Goal: Task Accomplishment & Management: Use online tool/utility

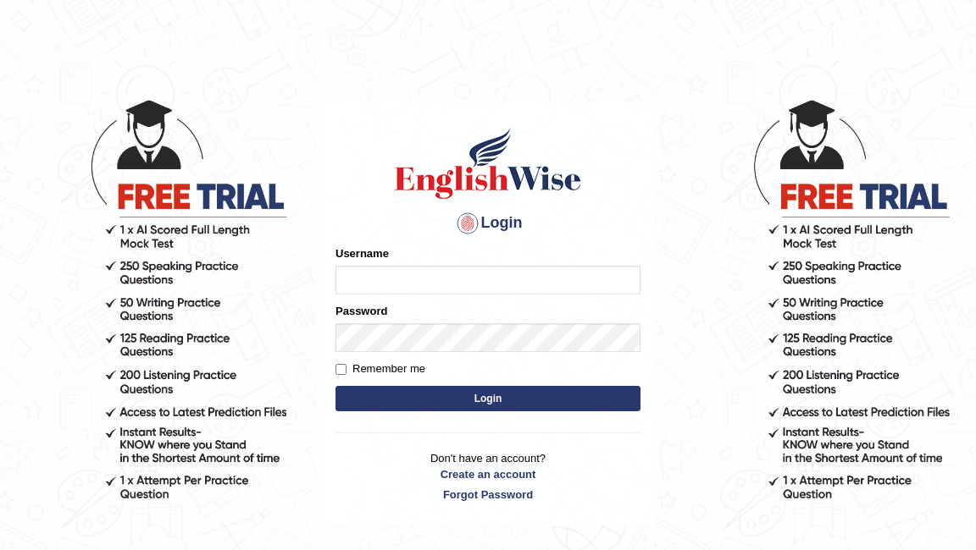
type input "Pkhatarine"
click at [467, 401] on button "Login" at bounding box center [487, 398] width 305 height 25
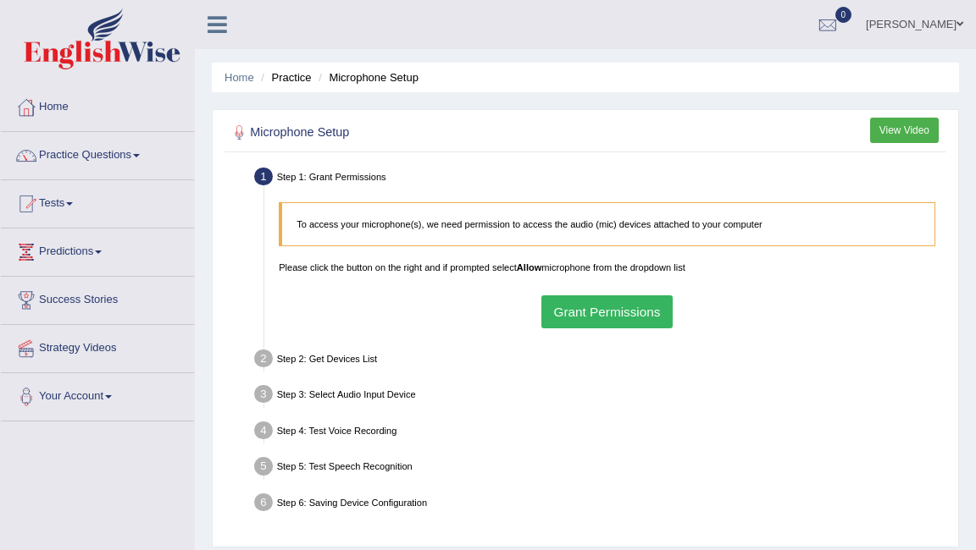
click at [588, 298] on button "Grant Permissions" at bounding box center [606, 312] width 131 height 33
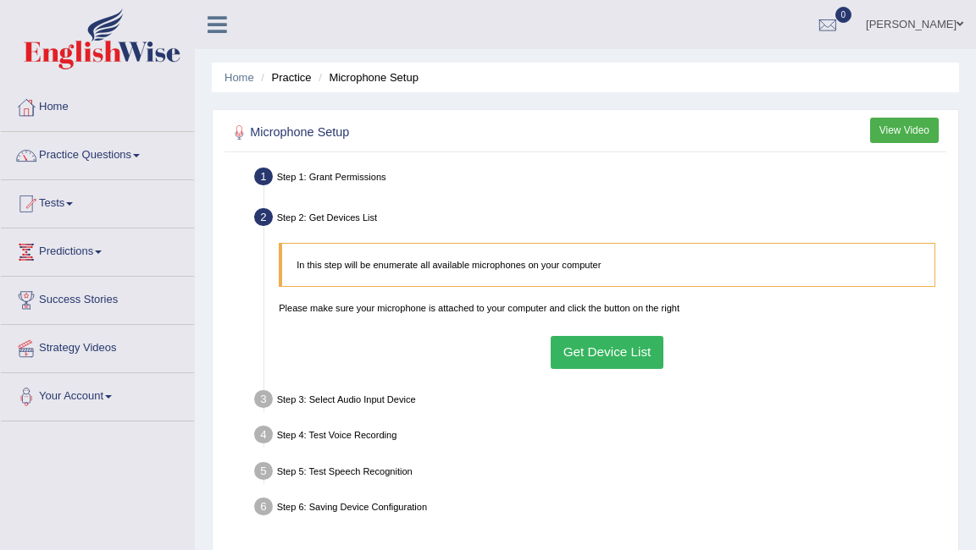
click at [618, 356] on button "Get Device List" at bounding box center [606, 352] width 113 height 33
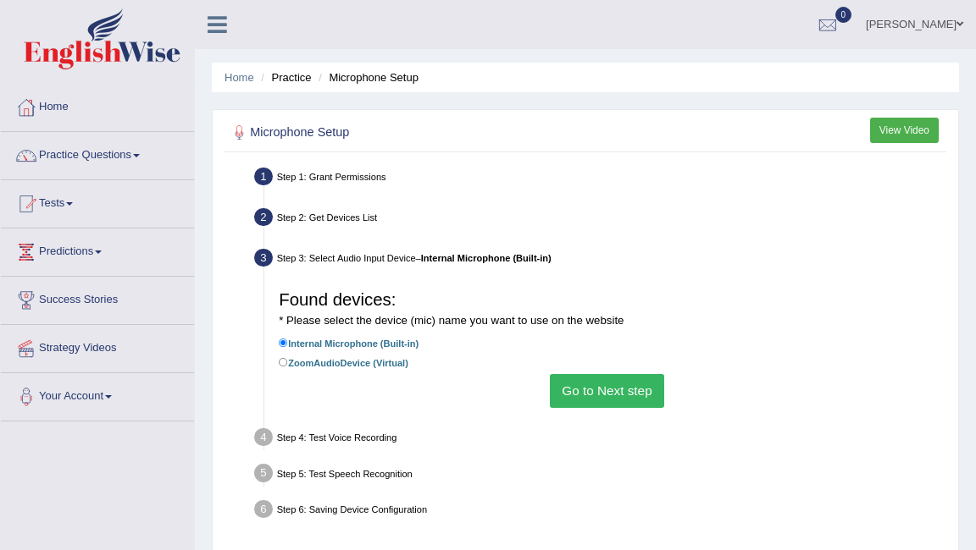
click at [608, 397] on button "Go to Next step" at bounding box center [607, 390] width 114 height 33
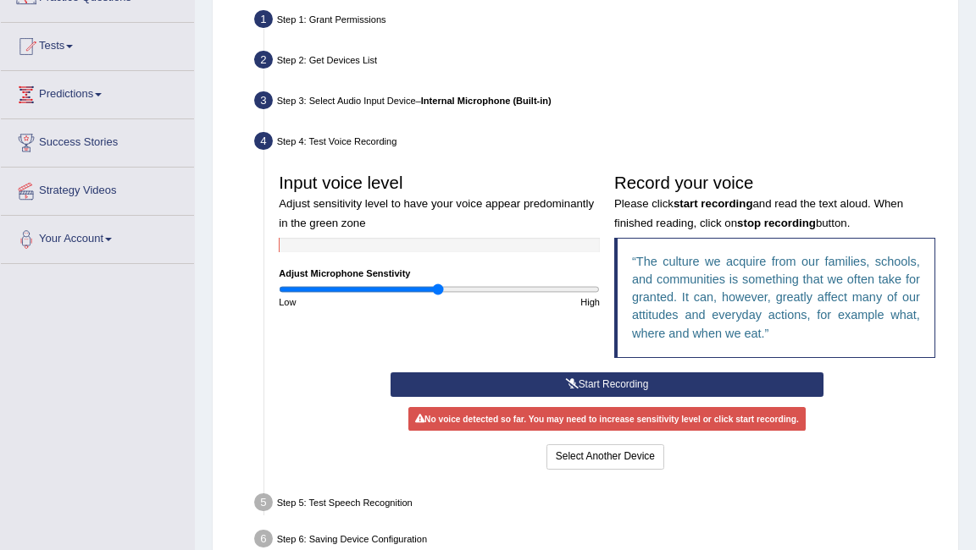
scroll to position [222, 0]
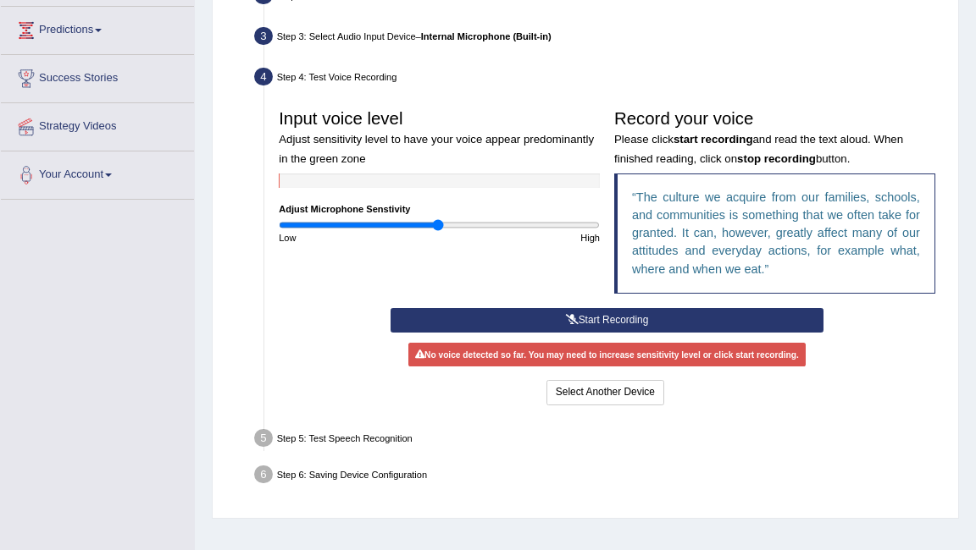
click at [612, 315] on button "Start Recording" at bounding box center [606, 320] width 433 height 25
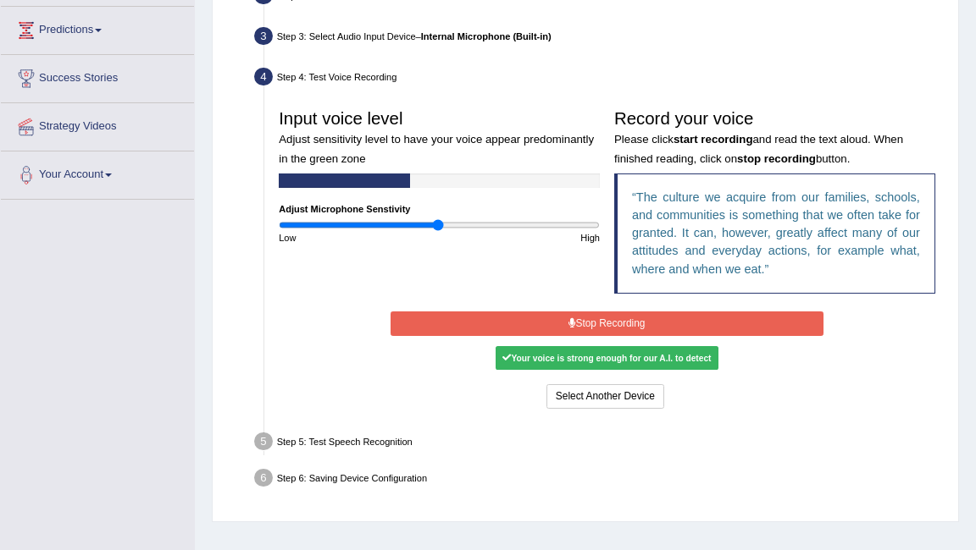
click at [610, 318] on button "Stop Recording" at bounding box center [606, 324] width 433 height 25
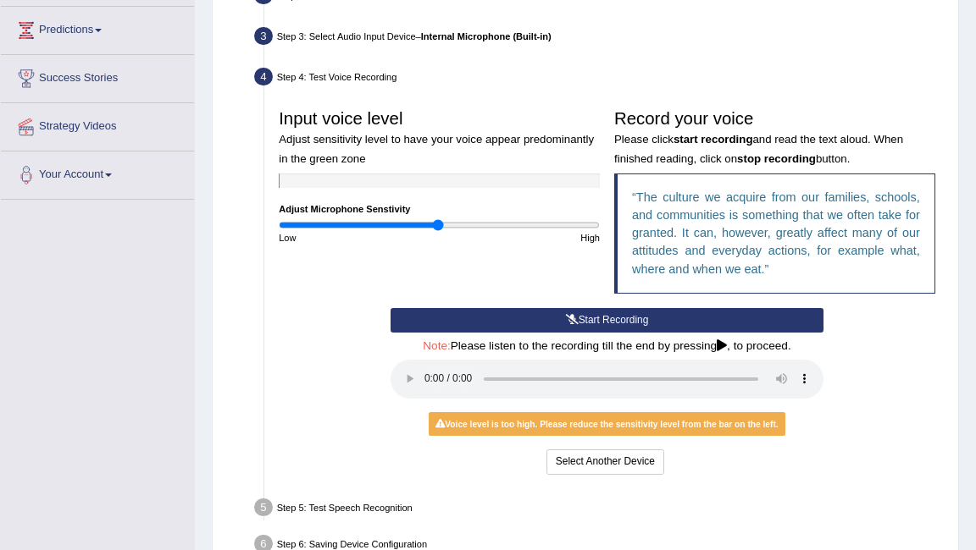
click at [588, 323] on button "Start Recording" at bounding box center [606, 320] width 433 height 25
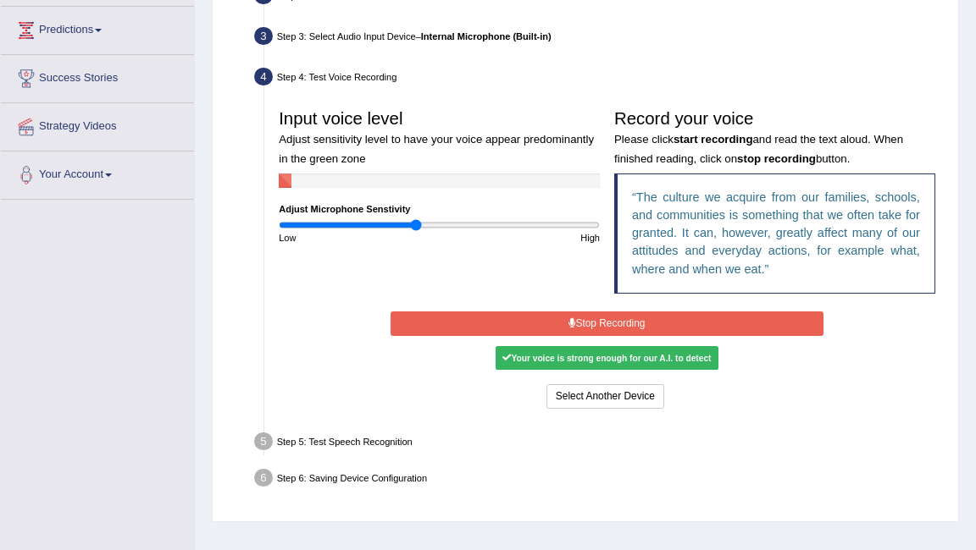
drag, startPoint x: 438, startPoint y: 226, endPoint x: 416, endPoint y: 230, distance: 22.3
type input "0.86"
click at [416, 230] on input "range" at bounding box center [439, 225] width 321 height 12
click at [583, 326] on button "Stop Recording" at bounding box center [606, 324] width 433 height 25
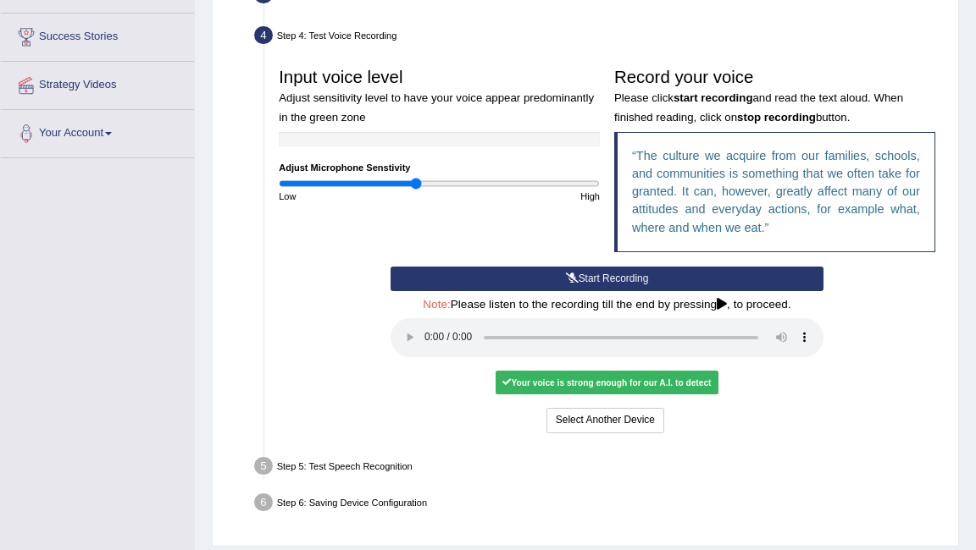
scroll to position [339, 0]
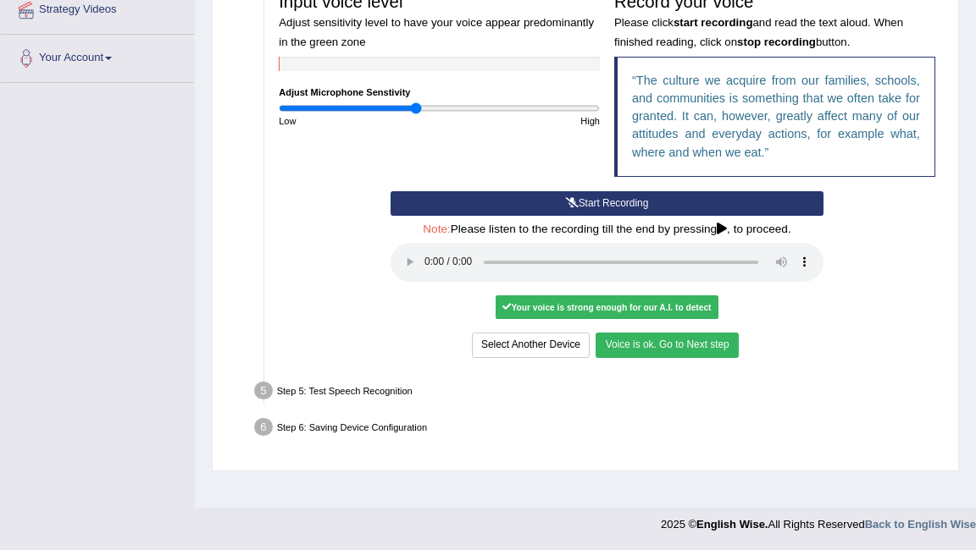
click at [703, 346] on button "Voice is ok. Go to Next step" at bounding box center [666, 345] width 142 height 25
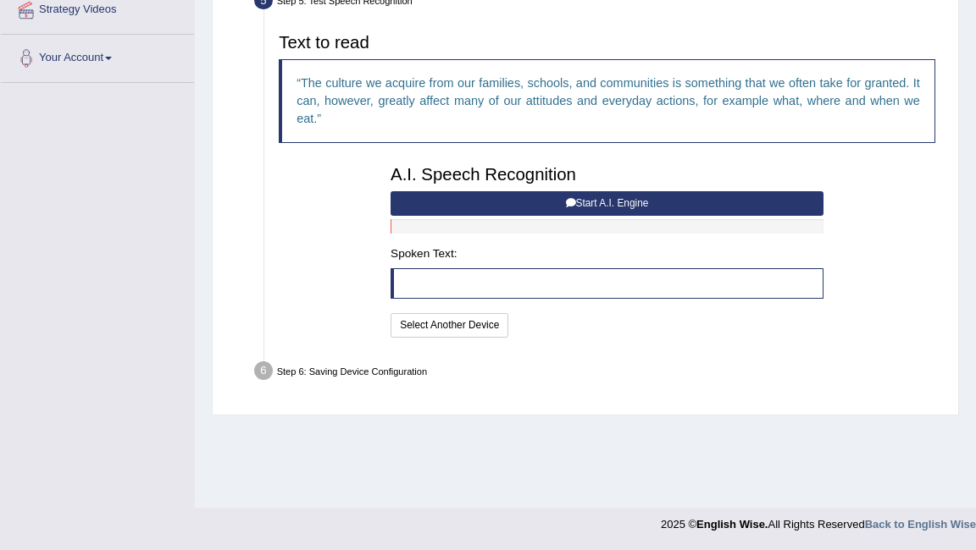
click at [600, 201] on button "Start A.I. Engine" at bounding box center [606, 203] width 433 height 25
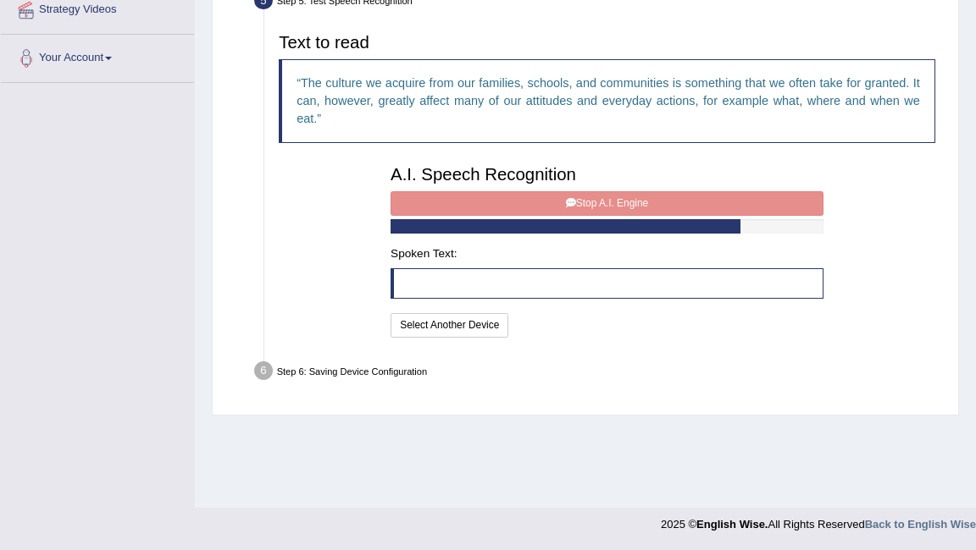
click at [600, 201] on div "A.I. Speech Recognition Start A.I. Engine Stop A.I. Engine Note: Please listen …" at bounding box center [607, 250] width 447 height 184
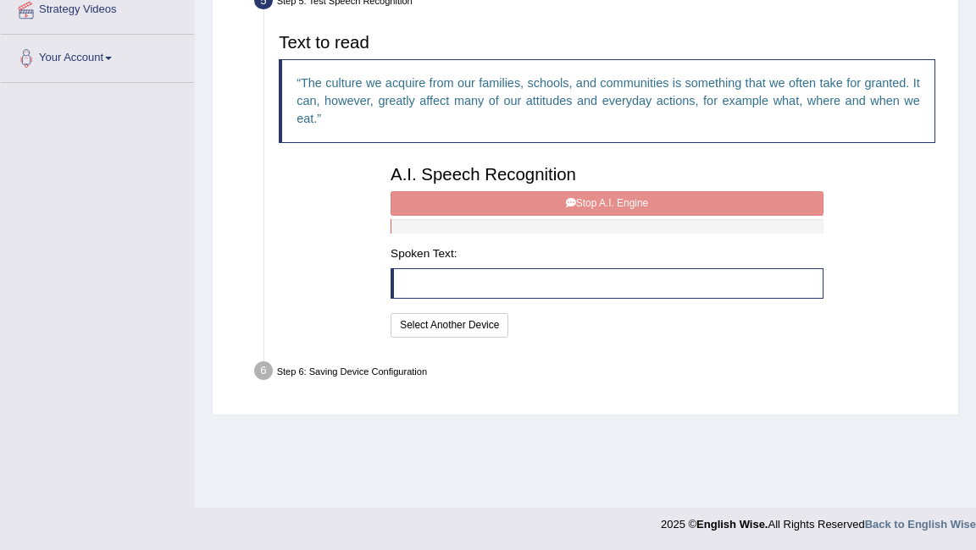
click at [528, 206] on div "A.I. Speech Recognition Start A.I. Engine Stop A.I. Engine Note: Please listen …" at bounding box center [607, 250] width 447 height 184
click at [517, 205] on div "A.I. Speech Recognition Start A.I. Engine Stop A.I. Engine Note: Please listen …" at bounding box center [607, 250] width 447 height 184
click at [556, 207] on div "A.I. Speech Recognition Start A.I. Engine Stop A.I. Engine Note: Please listen …" at bounding box center [607, 250] width 447 height 184
click at [589, 199] on div "A.I. Speech Recognition Start A.I. Engine Stop A.I. Engine Note: Please listen …" at bounding box center [607, 250] width 447 height 184
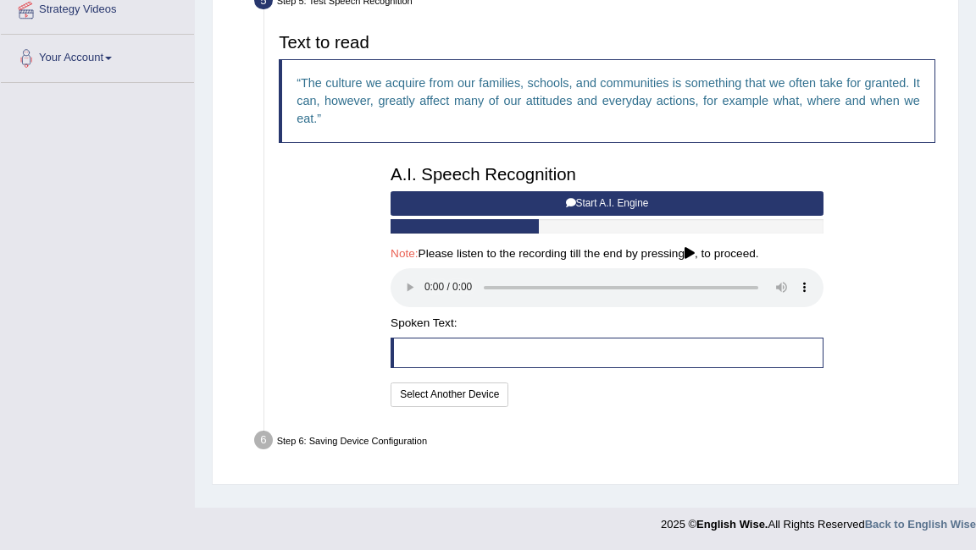
click at [585, 202] on button "Start A.I. Engine" at bounding box center [606, 203] width 433 height 25
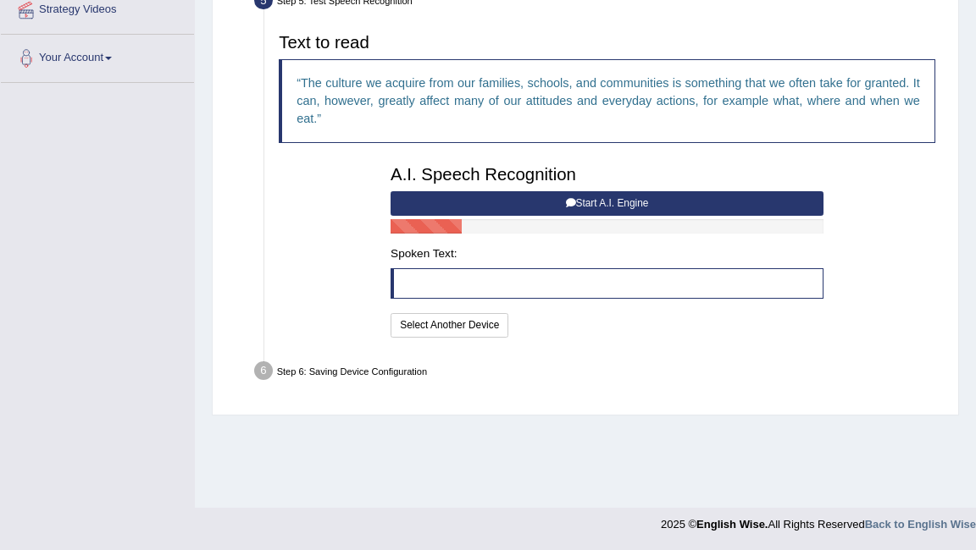
click at [636, 198] on button "Start A.I. Engine" at bounding box center [606, 203] width 433 height 25
click at [682, 121] on blockquote "The culture we acquire from our families, schools, and communities is something…" at bounding box center [607, 101] width 656 height 85
click at [629, 199] on button "Start A.I. Engine" at bounding box center [606, 203] width 433 height 25
click at [685, 202] on button "Start A.I. Engine" at bounding box center [606, 203] width 433 height 25
click at [623, 205] on button "Start A.I. Engine" at bounding box center [606, 203] width 433 height 25
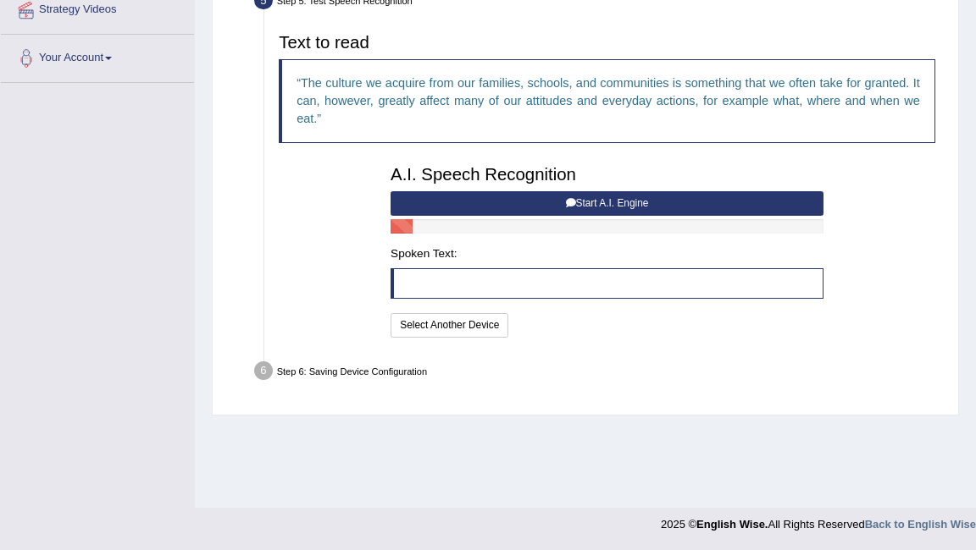
click at [623, 205] on button "Start A.I. Engine" at bounding box center [606, 203] width 433 height 25
click at [621, 205] on button "Start A.I. Engine" at bounding box center [606, 203] width 433 height 25
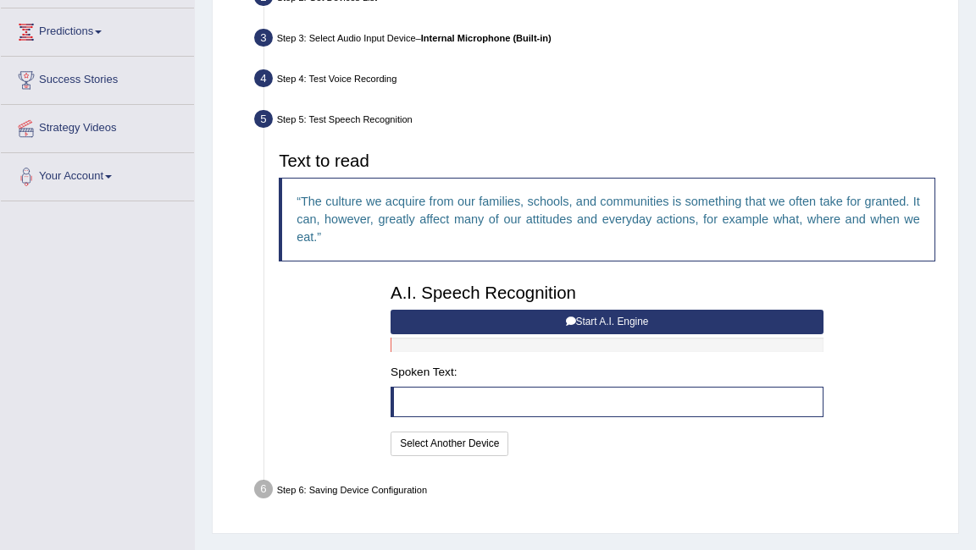
scroll to position [296, 0]
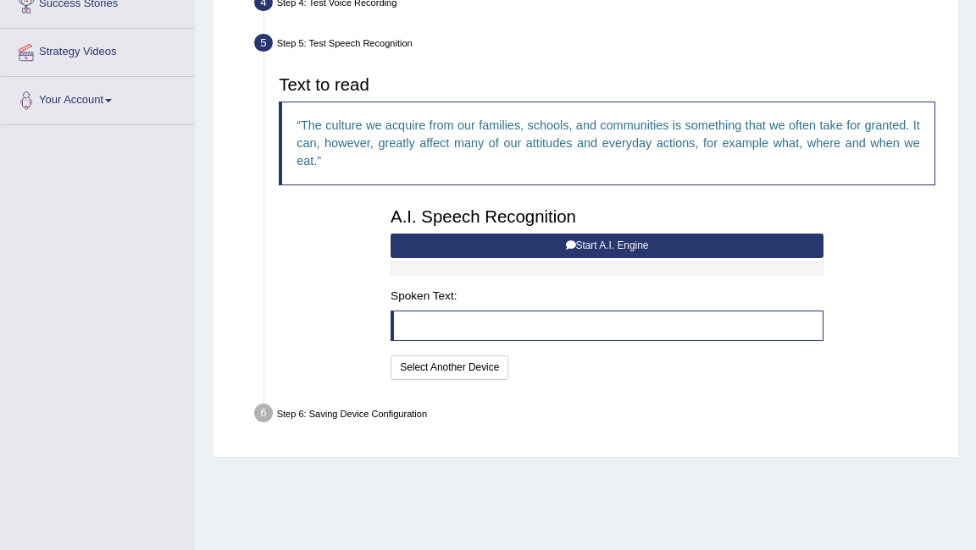
click at [623, 248] on button "Start A.I. Engine" at bounding box center [606, 246] width 433 height 25
click at [456, 358] on button "Select Another Device" at bounding box center [449, 368] width 118 height 25
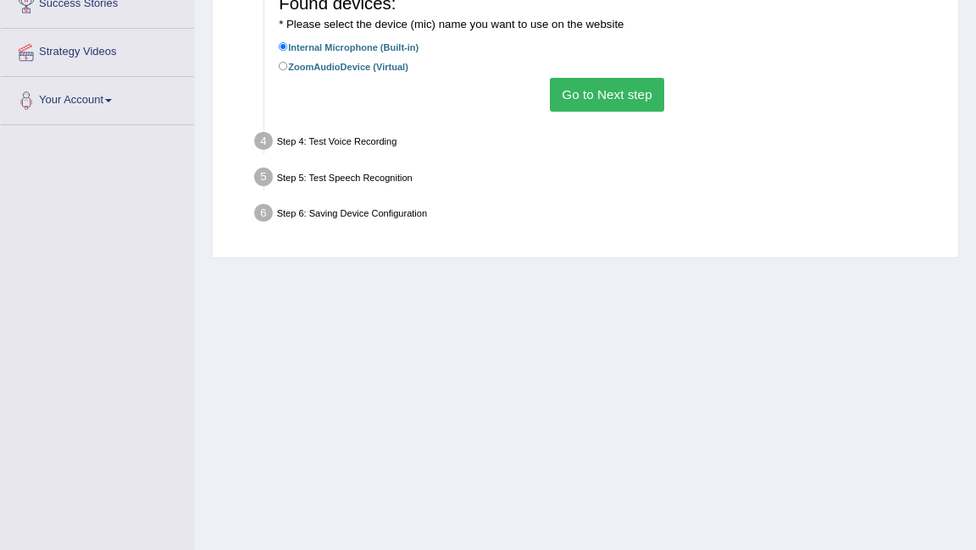
click at [617, 86] on button "Go to Next step" at bounding box center [607, 94] width 114 height 33
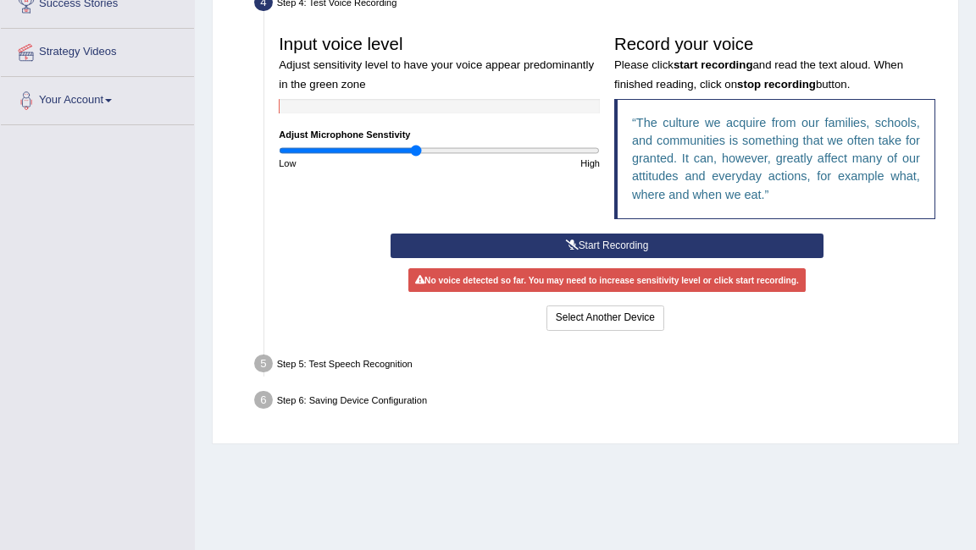
click at [563, 254] on button "Start Recording" at bounding box center [606, 246] width 433 height 25
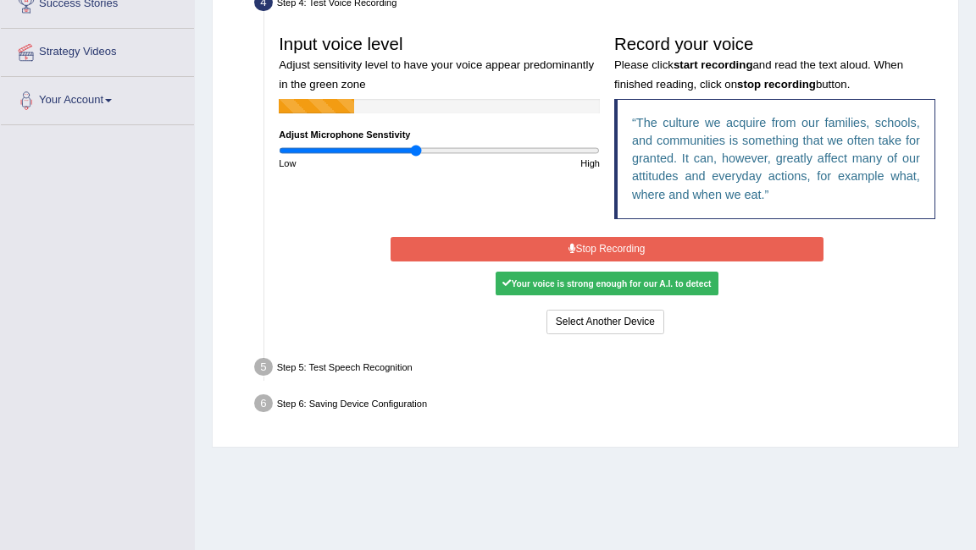
click at [568, 253] on icon at bounding box center [571, 249] width 7 height 10
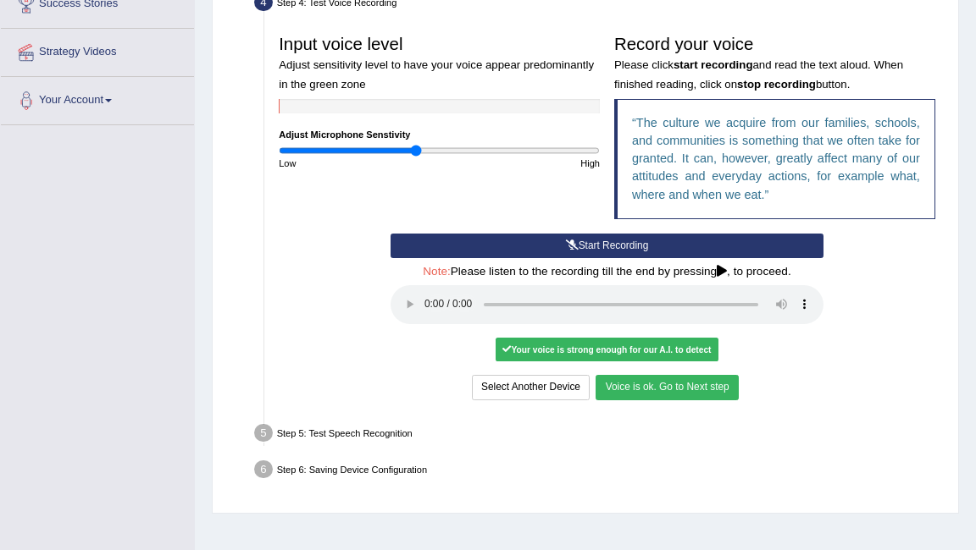
click at [639, 378] on button "Voice is ok. Go to Next step" at bounding box center [666, 387] width 142 height 25
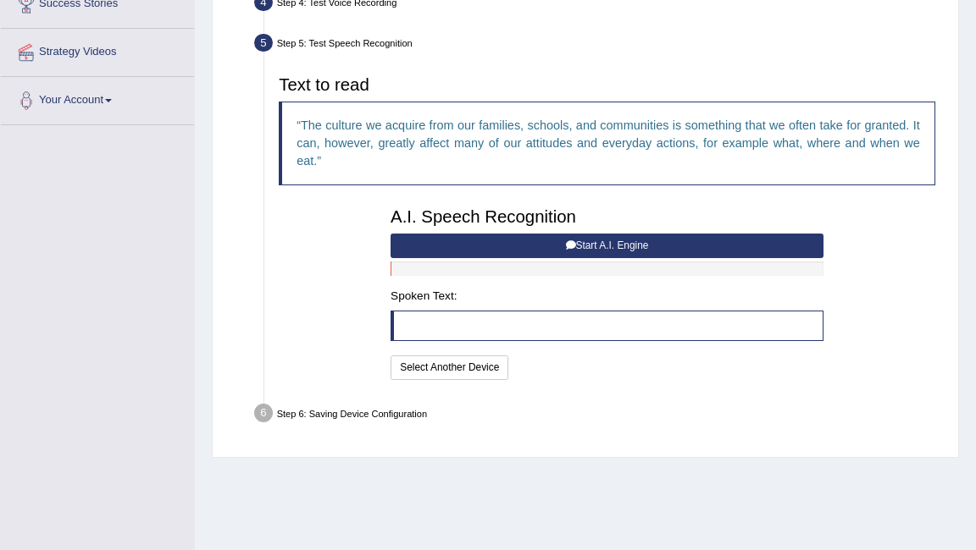
click at [623, 246] on button "Start A.I. Engine" at bounding box center [606, 246] width 433 height 25
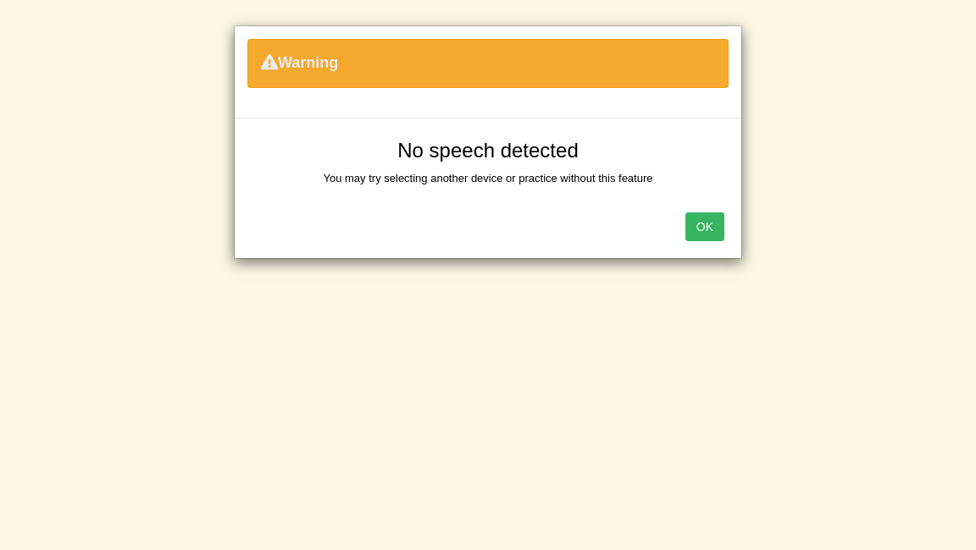
click at [698, 222] on button "OK" at bounding box center [704, 227] width 39 height 29
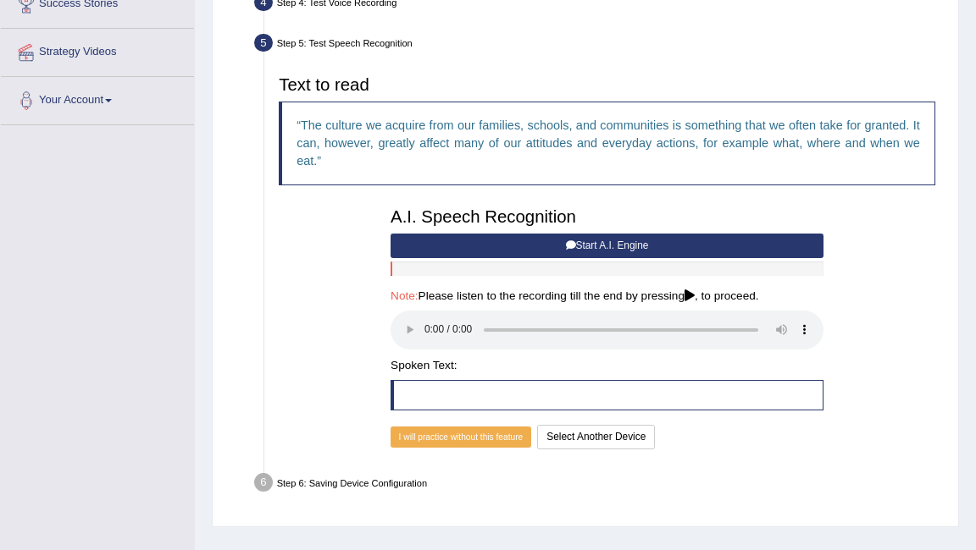
click at [534, 253] on button "Start A.I. Engine" at bounding box center [606, 246] width 433 height 25
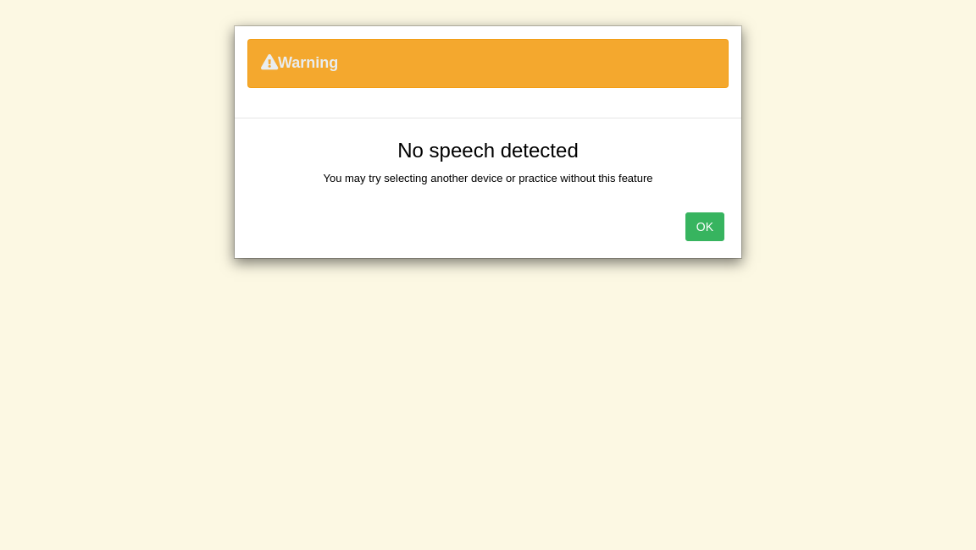
click at [709, 224] on button "OK" at bounding box center [704, 227] width 39 height 29
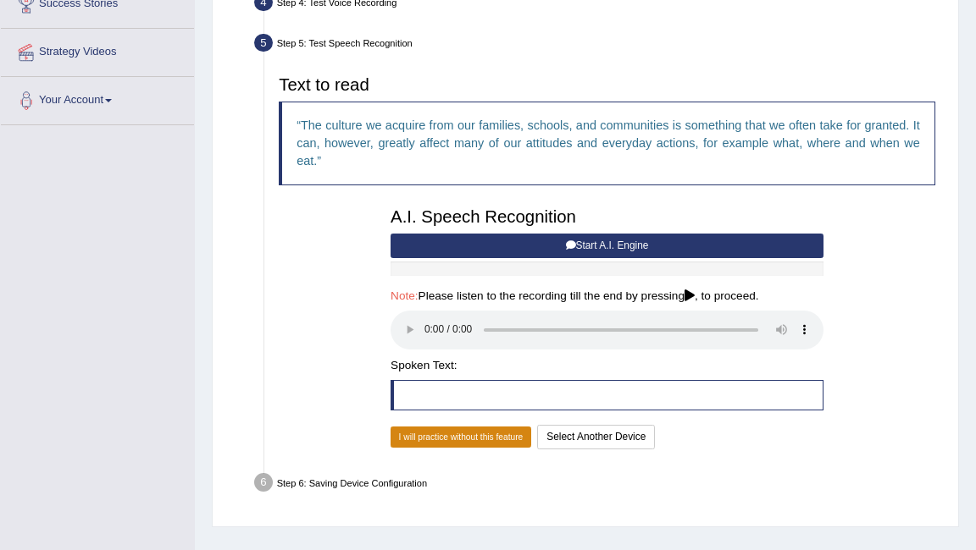
click at [444, 439] on button "I will practice without this feature" at bounding box center [460, 438] width 141 height 22
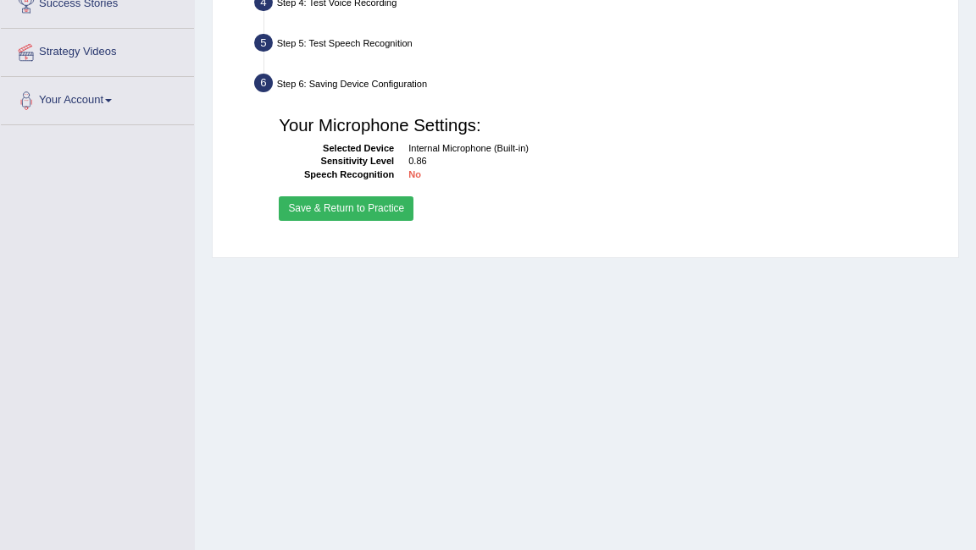
click at [365, 208] on button "Save & Return to Practice" at bounding box center [346, 208] width 135 height 25
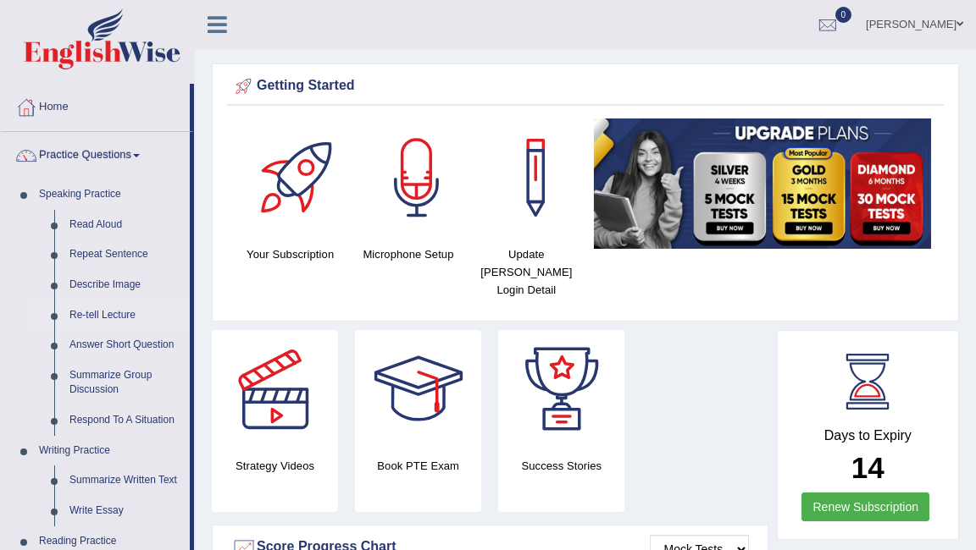
click at [106, 311] on link "Re-tell Lecture" at bounding box center [126, 316] width 128 height 30
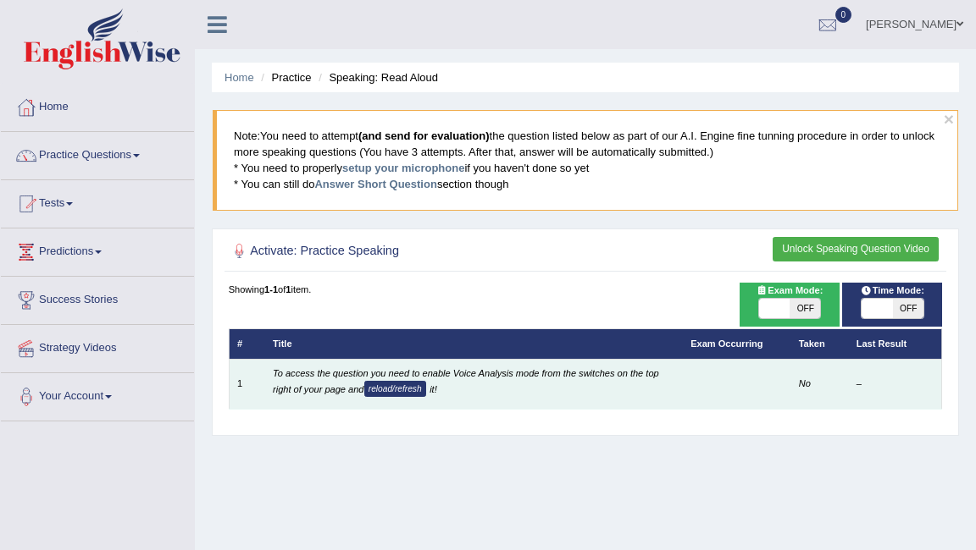
click at [359, 384] on em "To access the question you need to enable Voice Analysis mode from the switches…" at bounding box center [466, 381] width 386 height 26
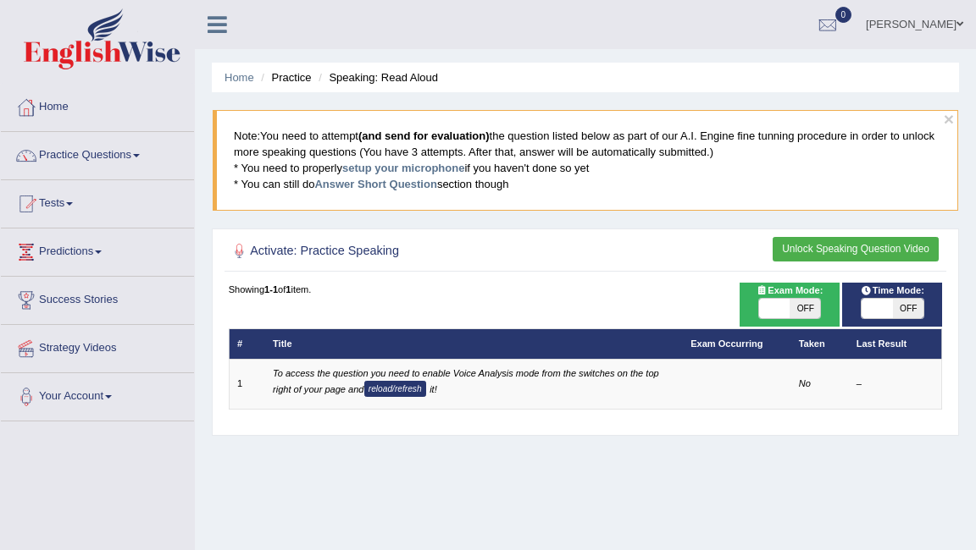
click at [849, 250] on button "Unlock Speaking Question Video" at bounding box center [855, 249] width 166 height 25
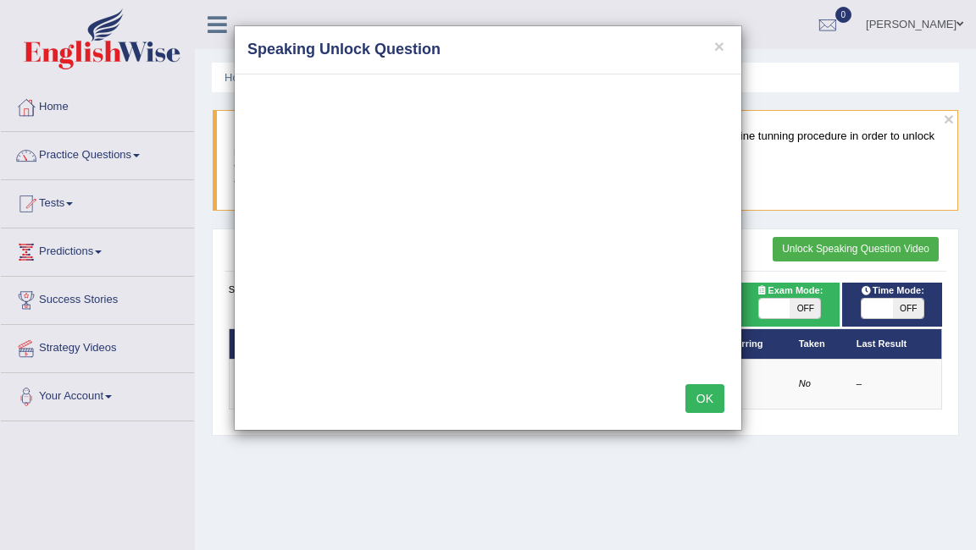
click at [707, 400] on button "OK" at bounding box center [704, 399] width 39 height 29
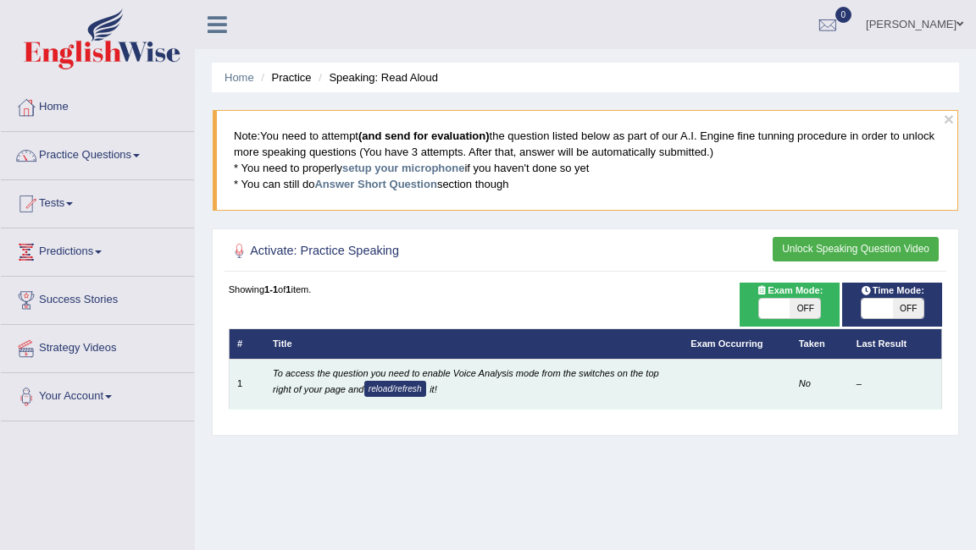
click at [404, 391] on button "reload/refresh" at bounding box center [395, 389] width 62 height 16
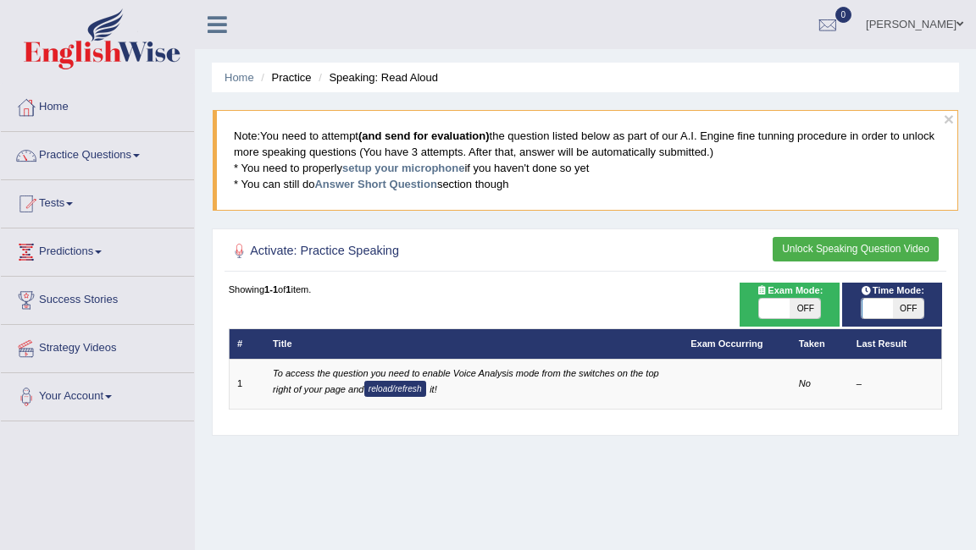
click at [404, 391] on button "reload/refresh" at bounding box center [395, 389] width 62 height 16
click at [779, 306] on span at bounding box center [774, 309] width 30 height 20
checkbox input "true"
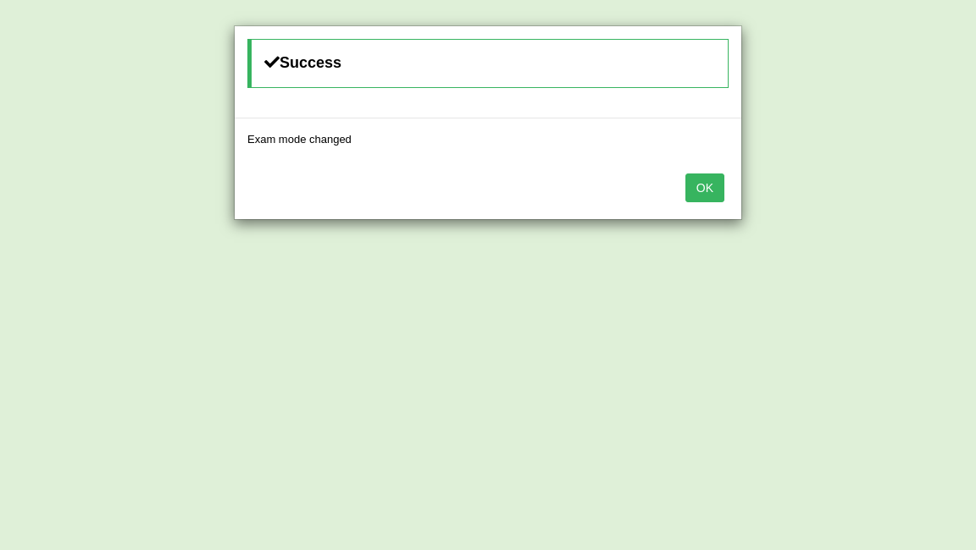
click at [715, 203] on div "OK" at bounding box center [488, 189] width 506 height 59
click at [706, 191] on button "OK" at bounding box center [704, 188] width 39 height 29
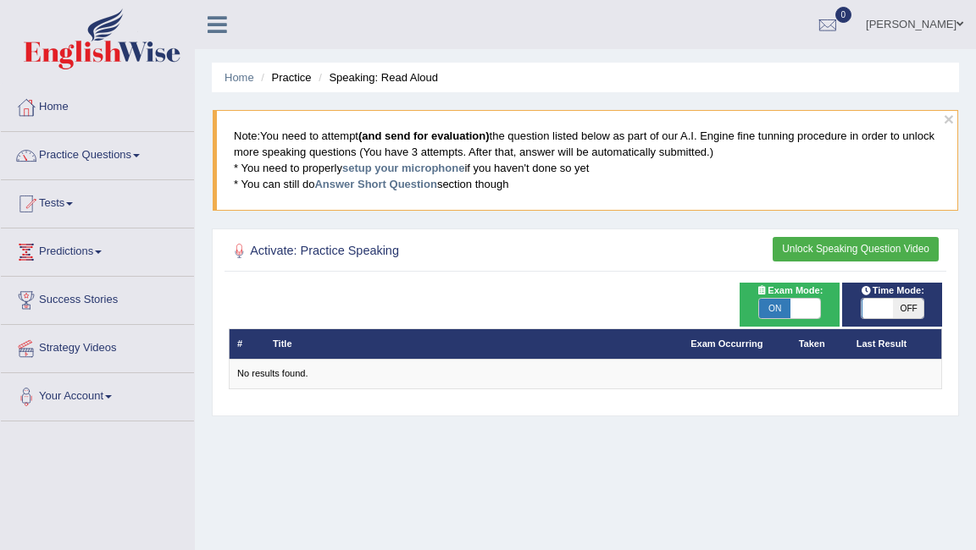
click at [805, 310] on span at bounding box center [804, 309] width 30 height 20
checkbox input "false"
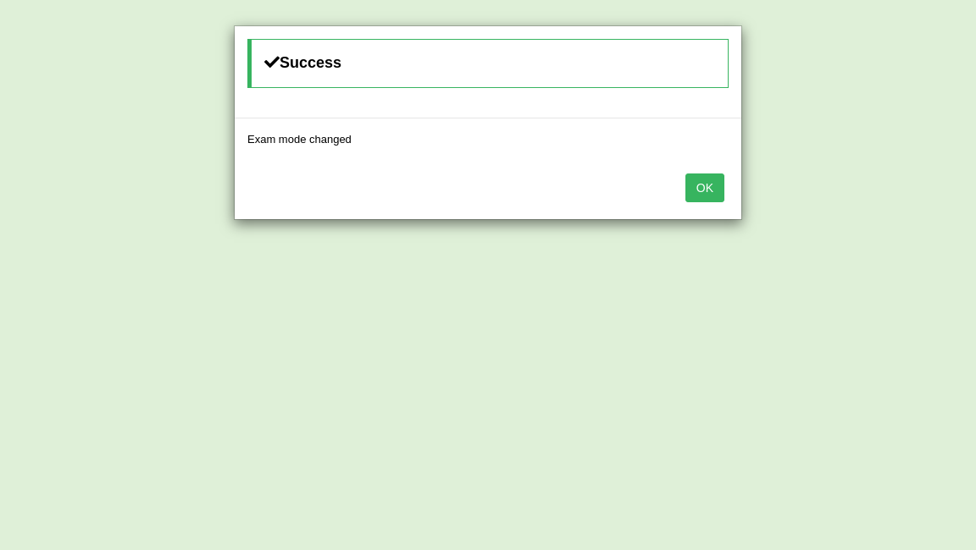
click at [704, 188] on button "OK" at bounding box center [704, 188] width 39 height 29
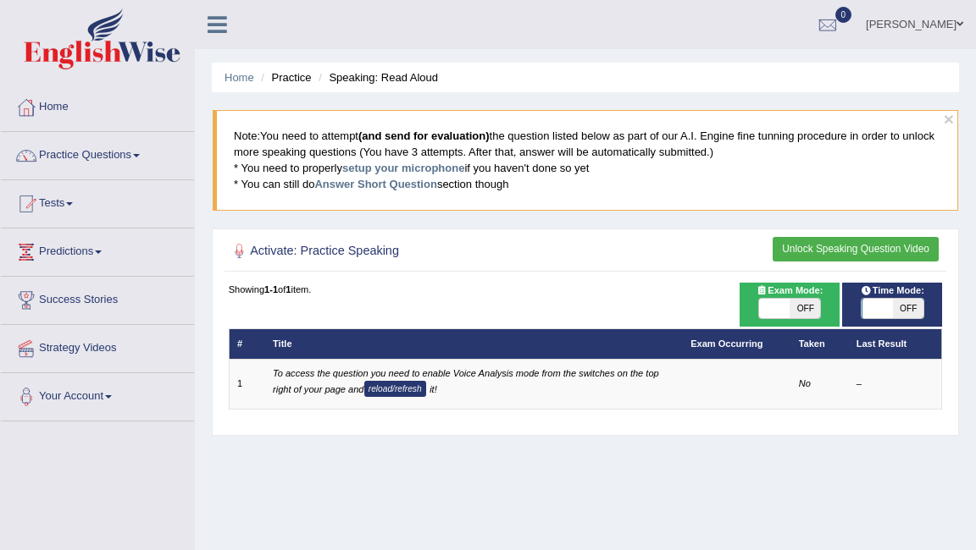
click at [396, 394] on button "reload/refresh" at bounding box center [395, 389] width 62 height 16
click at [831, 256] on button "Unlock Speaking Question Video" at bounding box center [855, 249] width 166 height 25
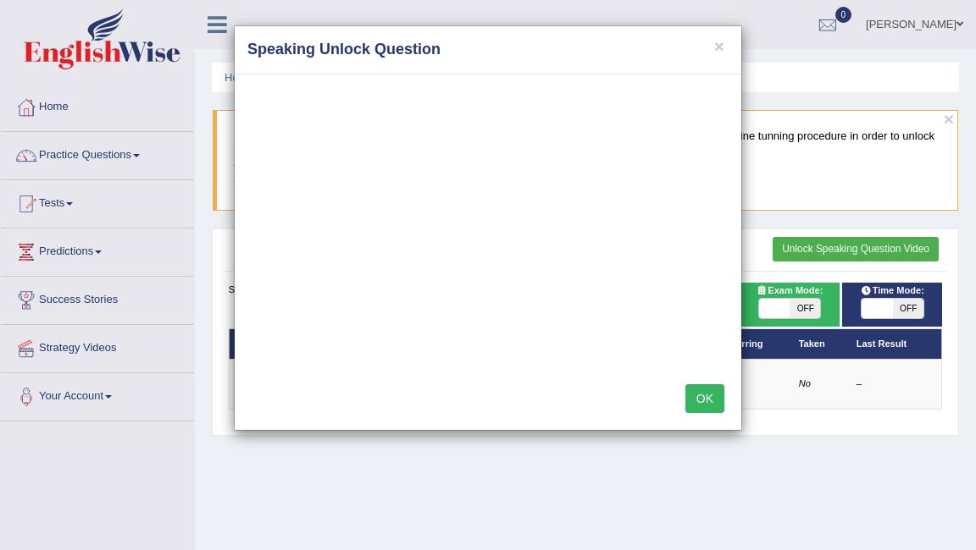
click at [702, 395] on button "OK" at bounding box center [704, 399] width 39 height 29
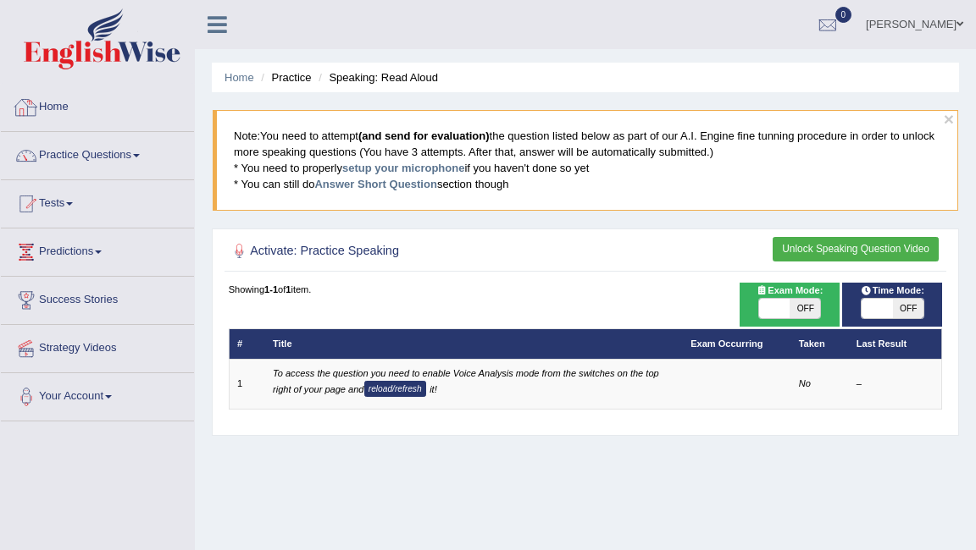
click at [103, 112] on link "Home" at bounding box center [97, 105] width 193 height 42
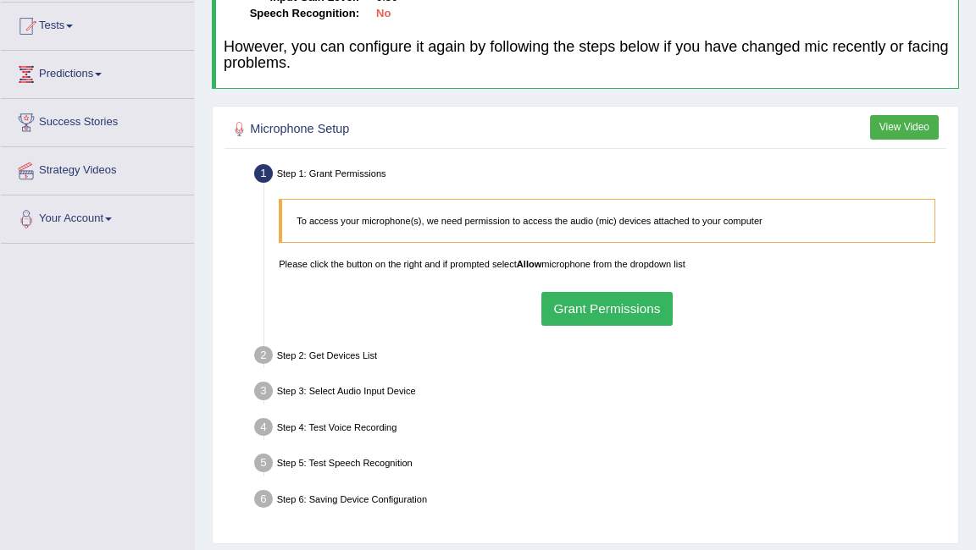
click at [655, 308] on button "Grant Permissions" at bounding box center [606, 308] width 131 height 33
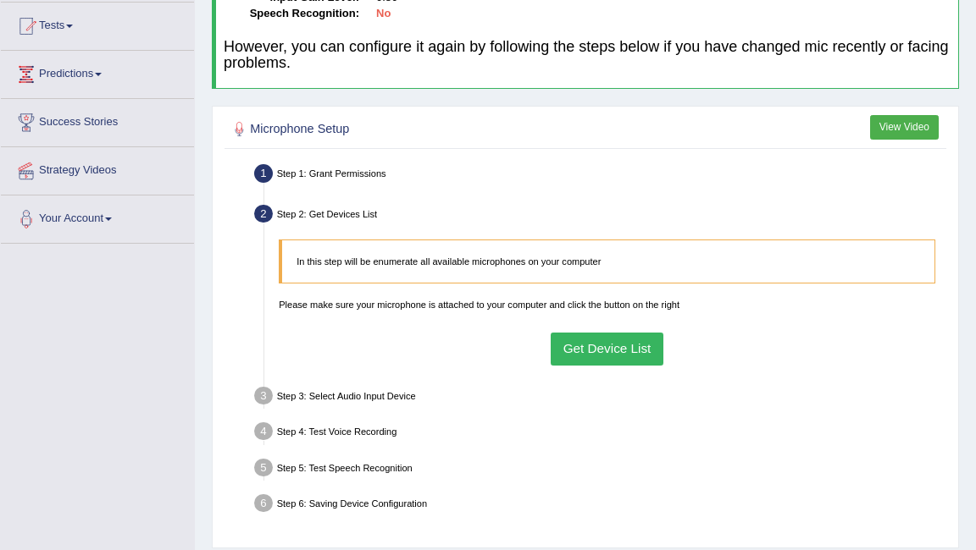
click at [635, 346] on button "Get Device List" at bounding box center [606, 349] width 113 height 33
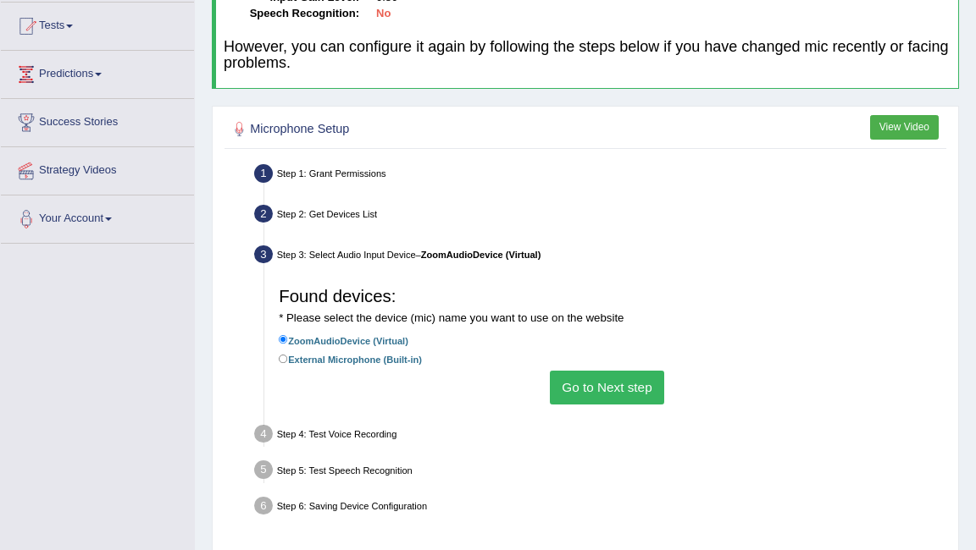
click at [620, 382] on button "Go to Next step" at bounding box center [607, 387] width 114 height 33
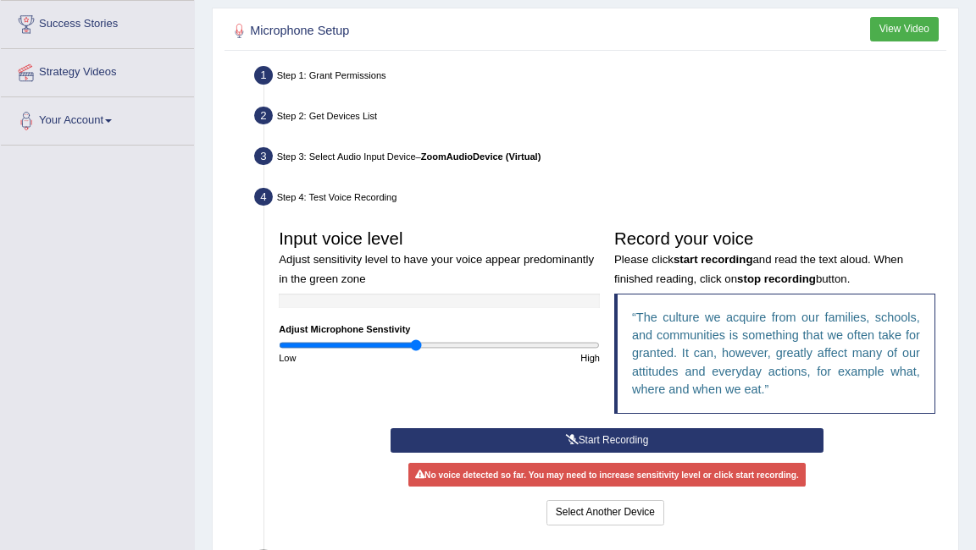
scroll to position [285, 0]
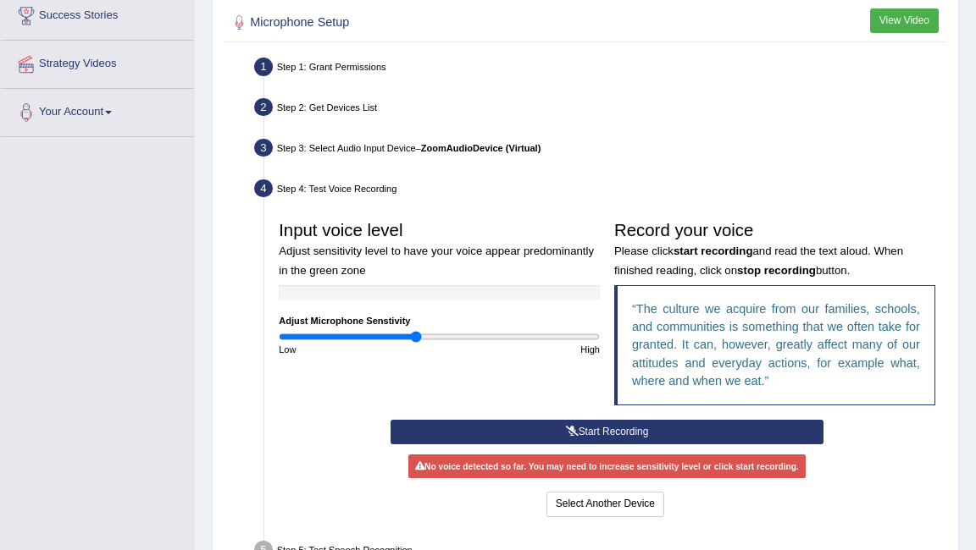
click at [620, 431] on button "Start Recording" at bounding box center [606, 432] width 433 height 25
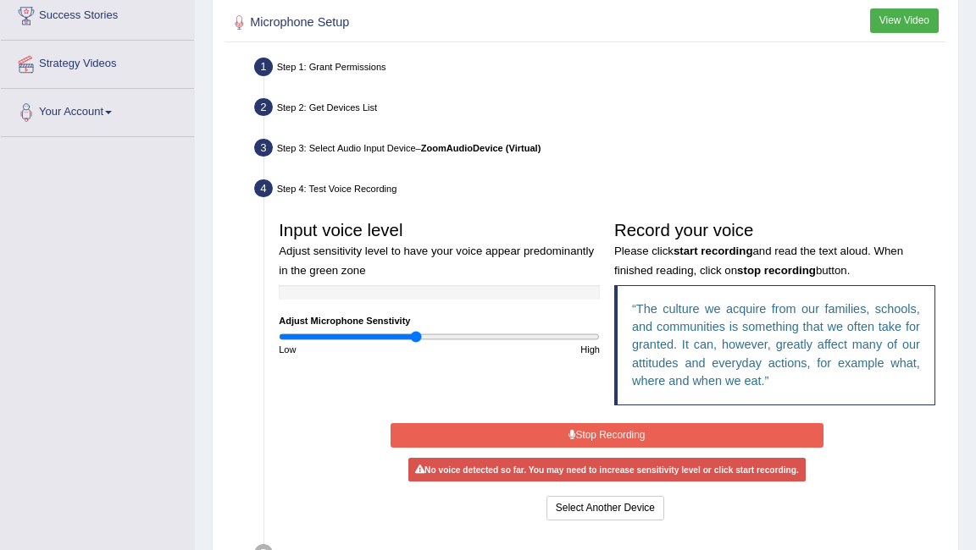
click at [655, 434] on button "Stop Recording" at bounding box center [606, 435] width 433 height 25
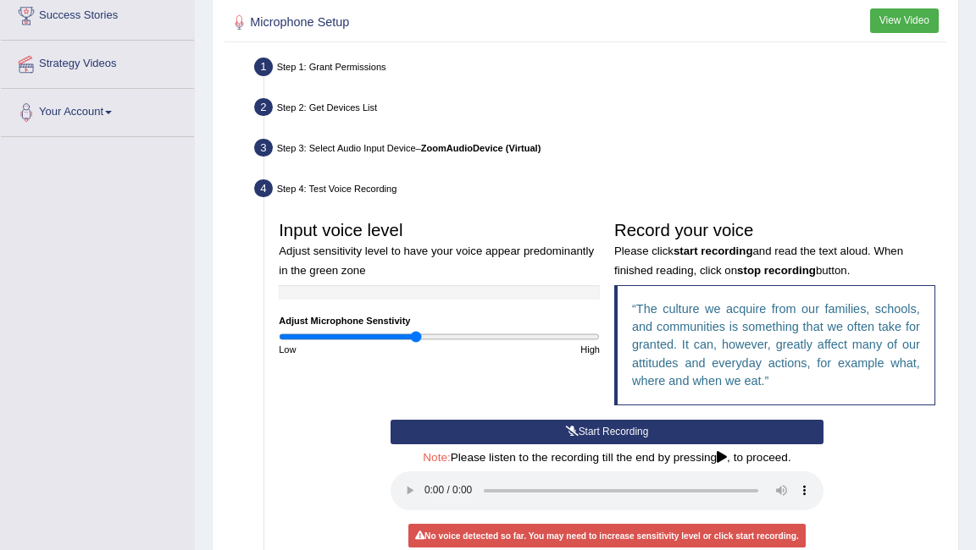
click at [655, 434] on button "Start Recording" at bounding box center [606, 432] width 433 height 25
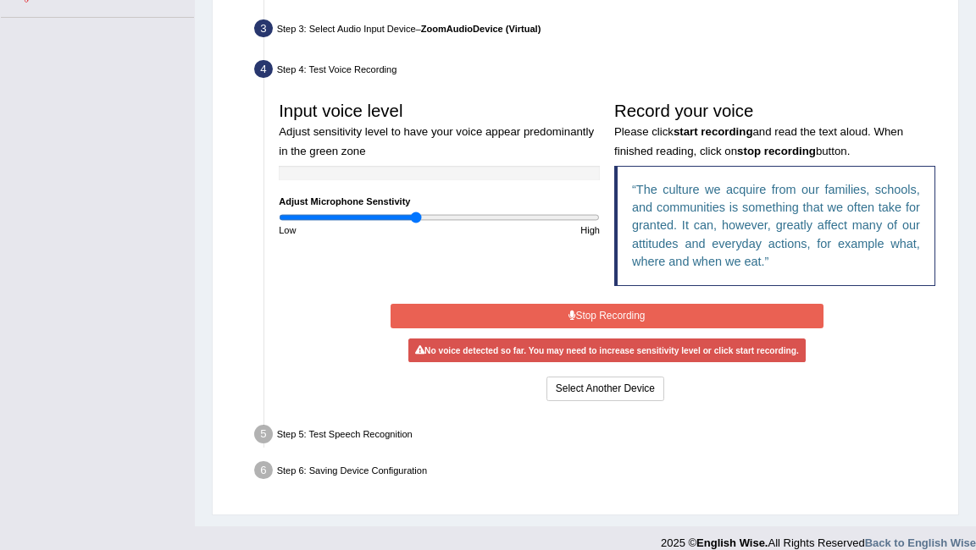
scroll to position [421, 0]
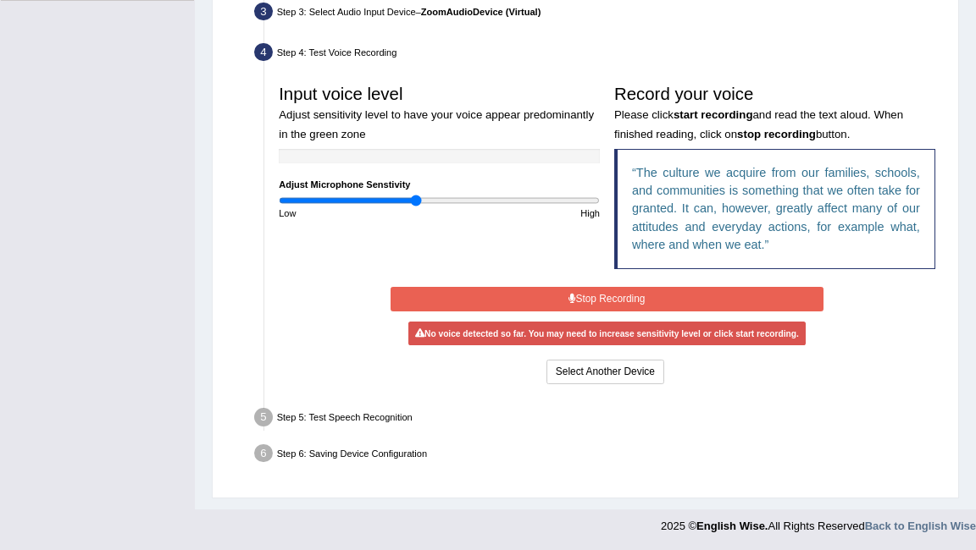
click at [738, 304] on button "Stop Recording" at bounding box center [606, 299] width 433 height 25
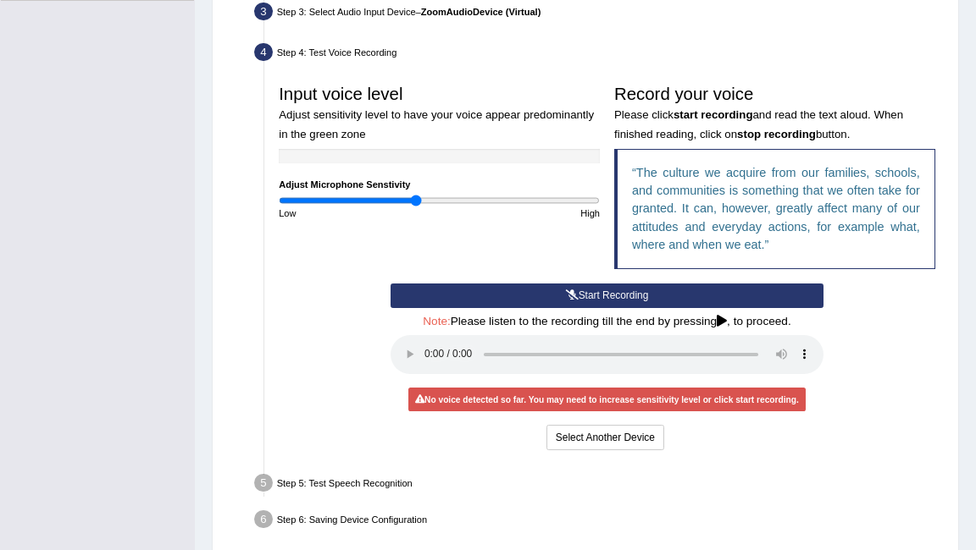
click at [738, 303] on button "Start Recording" at bounding box center [606, 296] width 433 height 25
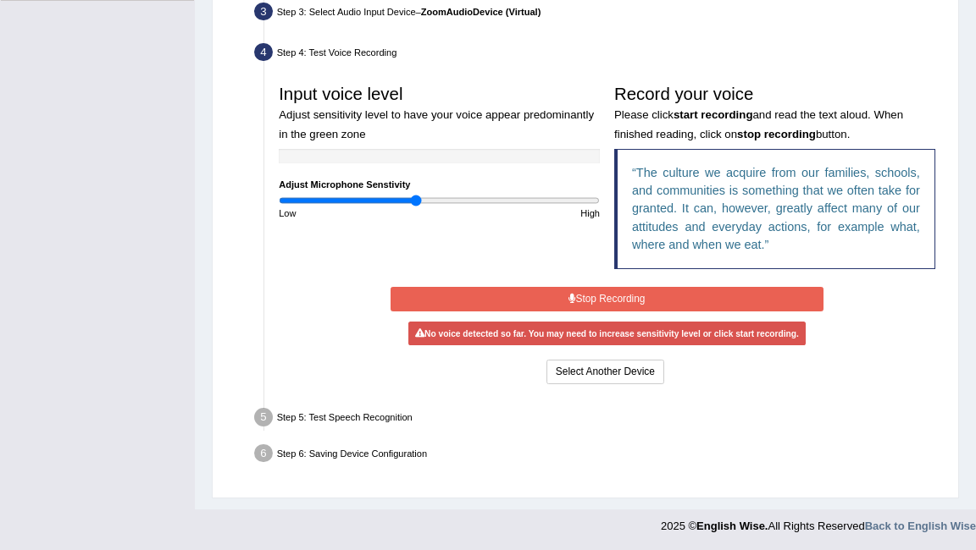
click at [692, 300] on button "Stop Recording" at bounding box center [606, 299] width 433 height 25
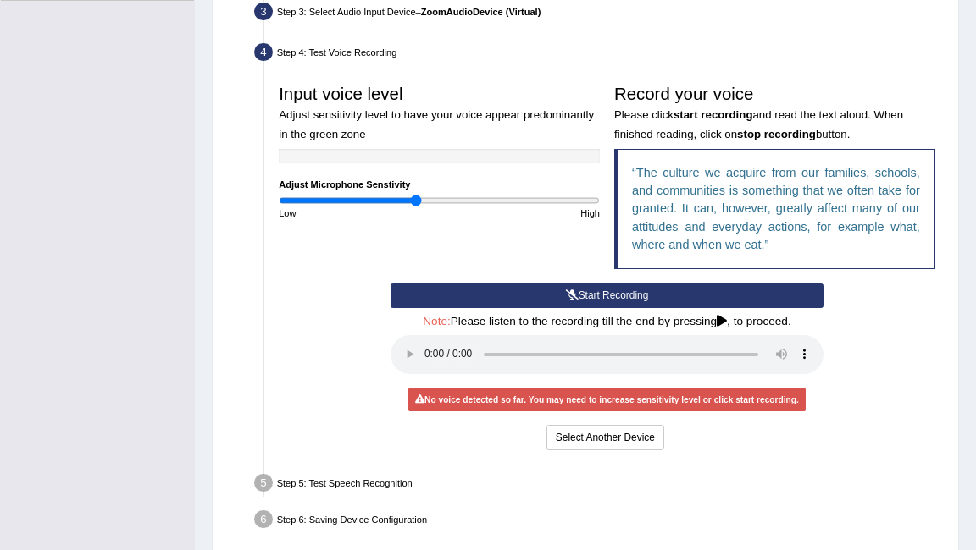
click at [639, 298] on button "Start Recording" at bounding box center [606, 296] width 433 height 25
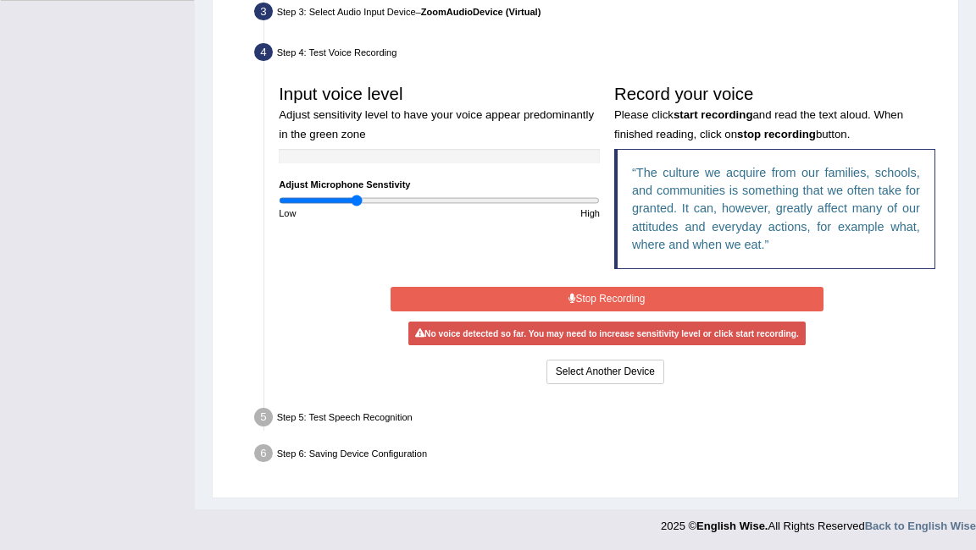
drag, startPoint x: 413, startPoint y: 199, endPoint x: 357, endPoint y: 193, distance: 57.1
type input "0.48"
click at [357, 195] on input "range" at bounding box center [439, 201] width 321 height 12
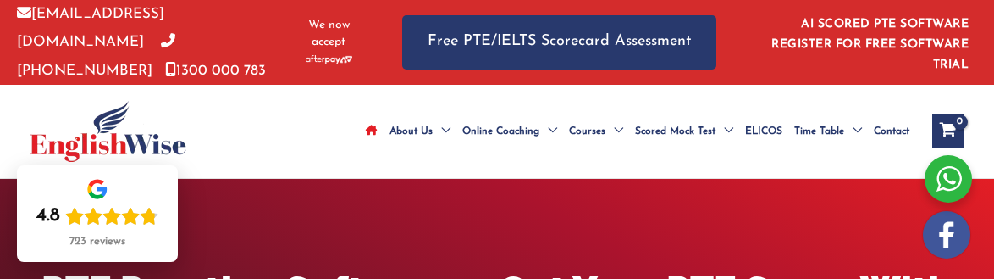
click at [368, 125] on icon "Site Navigation: Main Menu" at bounding box center [372, 130] width 12 height 10
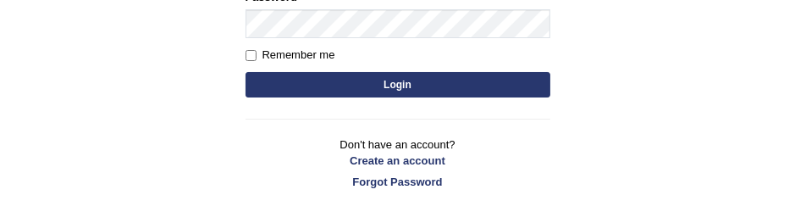
scroll to position [364, 0]
type input "Pkhatarine"
click at [325, 86] on button "Login" at bounding box center [398, 84] width 305 height 25
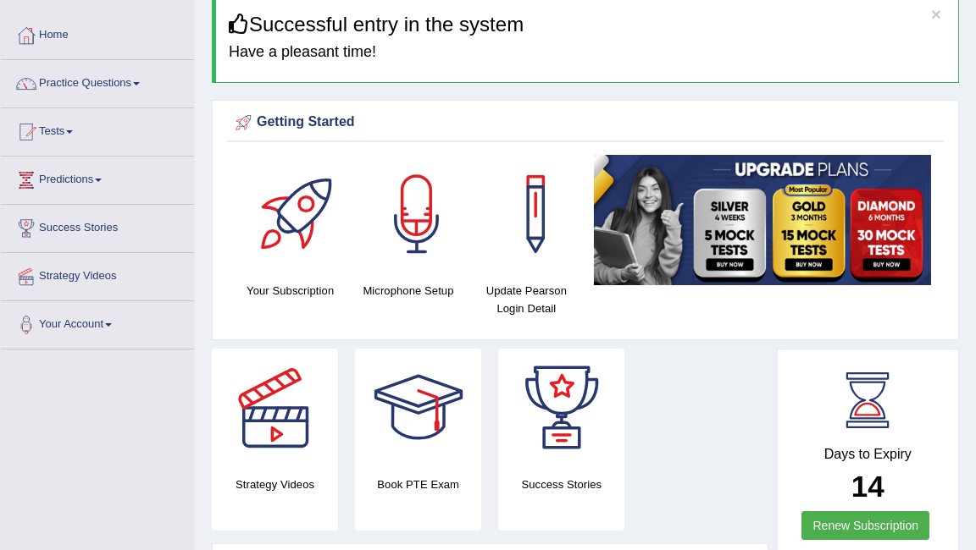
scroll to position [131, 0]
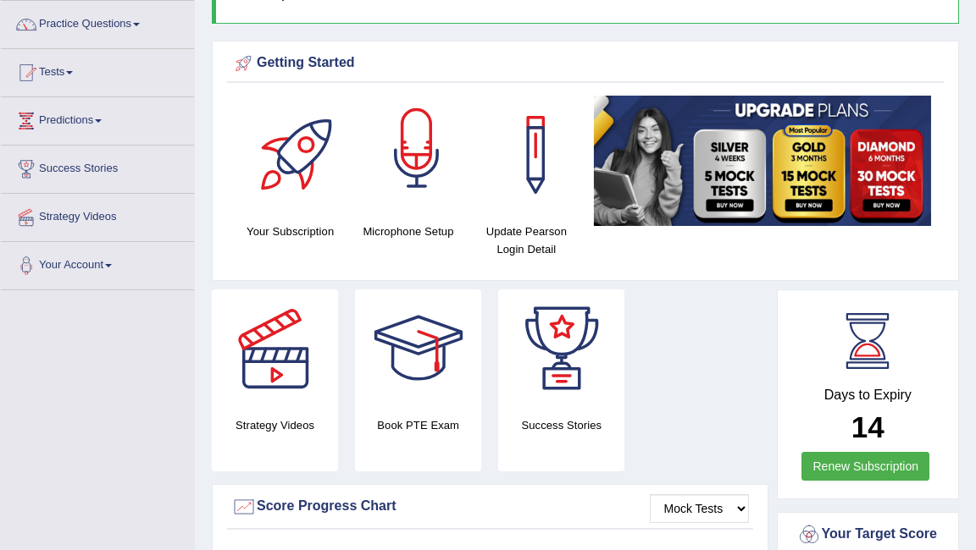
click at [432, 205] on div at bounding box center [416, 155] width 119 height 119
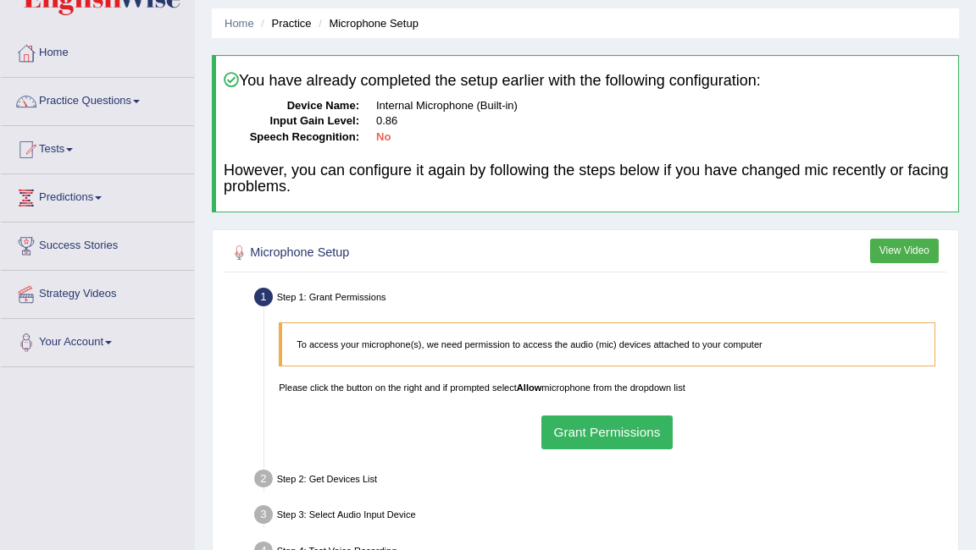
click at [911, 247] on button "View Video" at bounding box center [904, 251] width 69 height 25
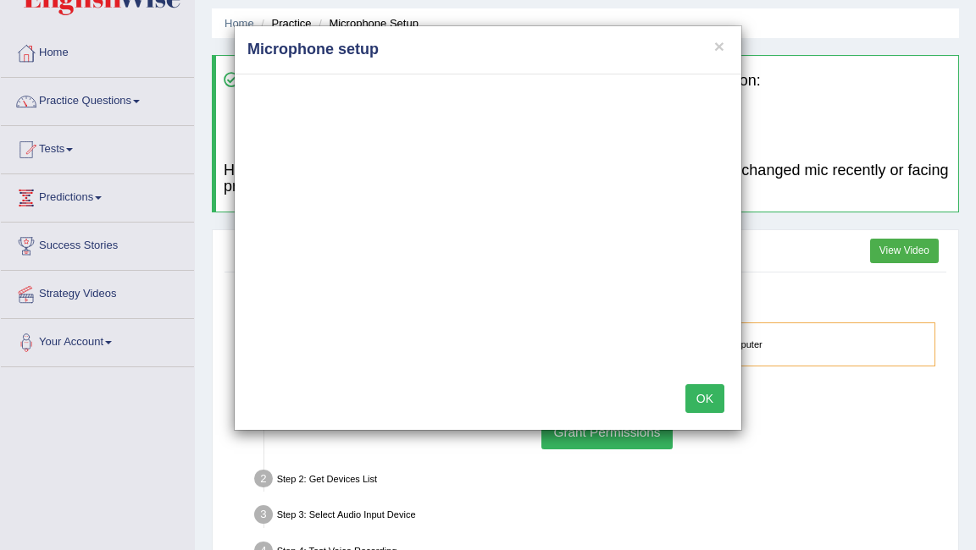
click at [711, 397] on button "OK" at bounding box center [704, 399] width 39 height 29
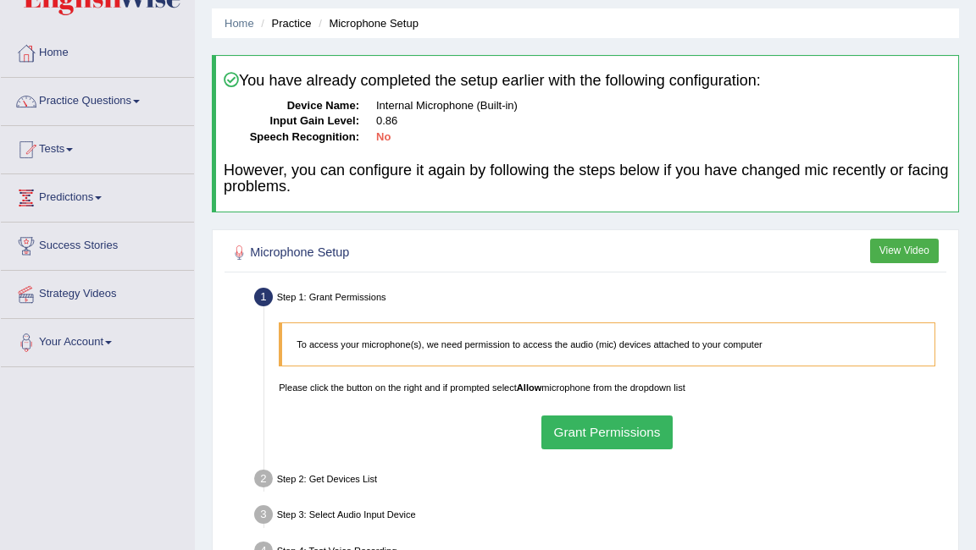
click at [601, 439] on button "Grant Permissions" at bounding box center [606, 432] width 131 height 33
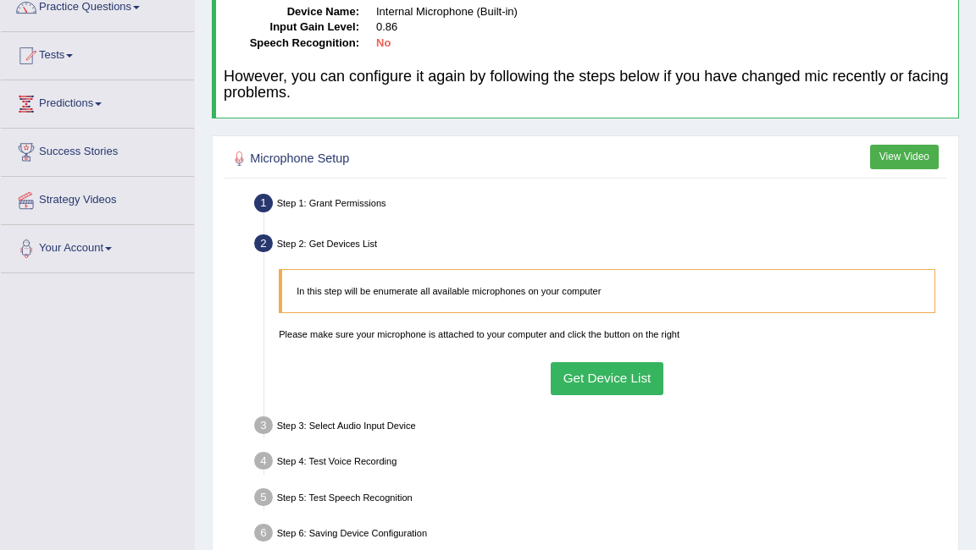
scroll to position [191, 0]
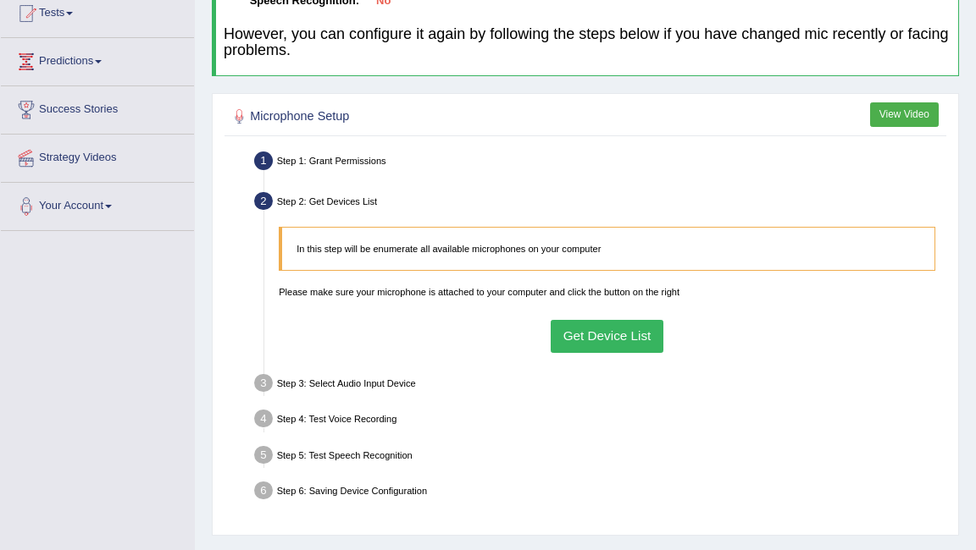
click at [600, 339] on button "Get Device List" at bounding box center [606, 336] width 113 height 33
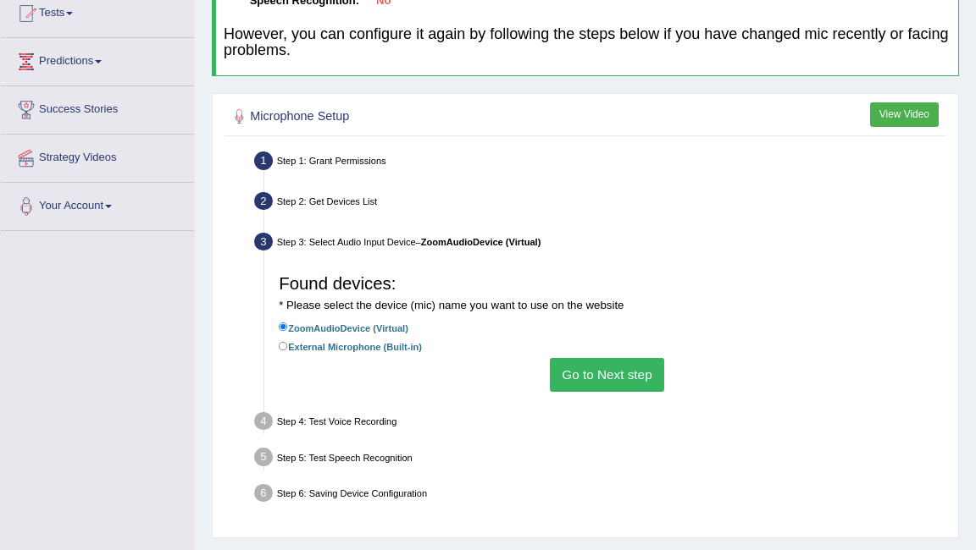
click at [621, 372] on button "Go to Next step" at bounding box center [607, 374] width 114 height 33
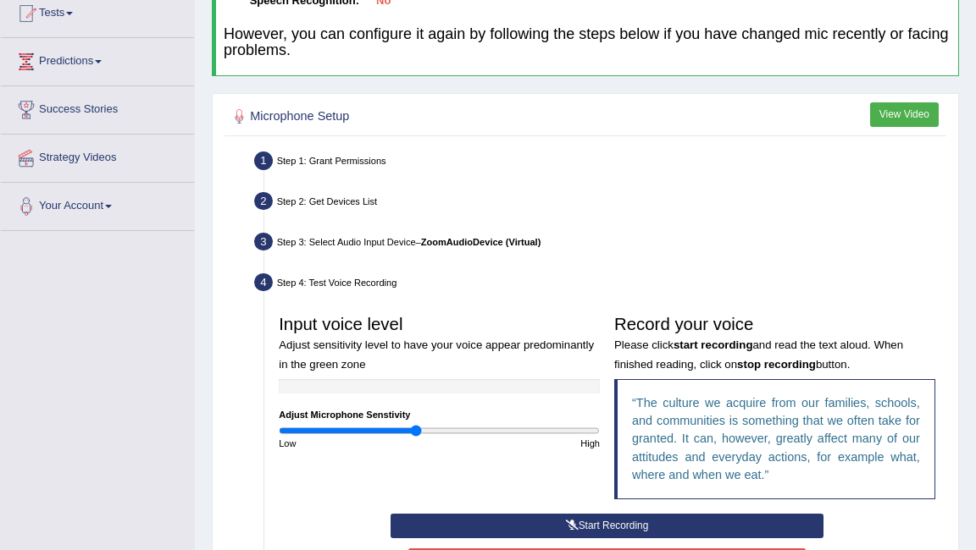
click at [571, 526] on icon at bounding box center [572, 526] width 13 height 10
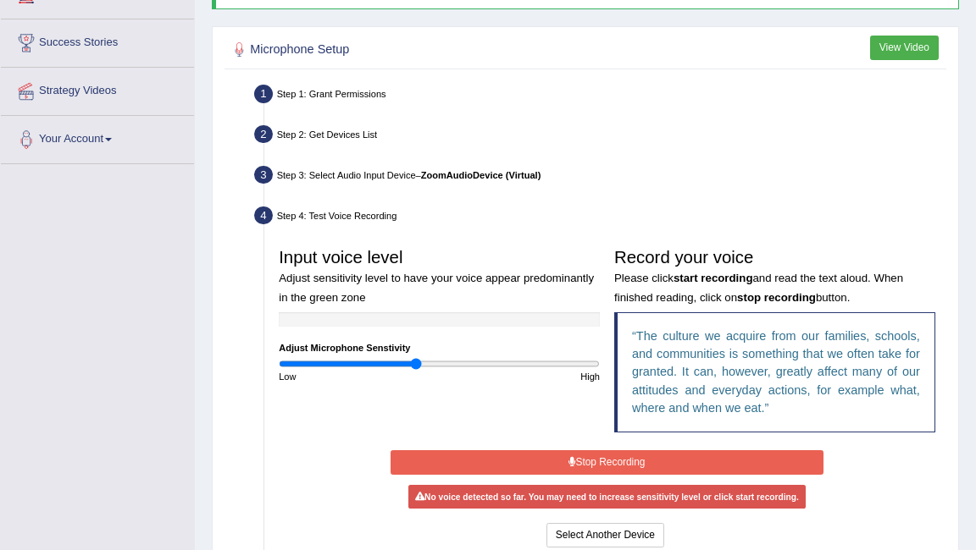
scroll to position [258, 0]
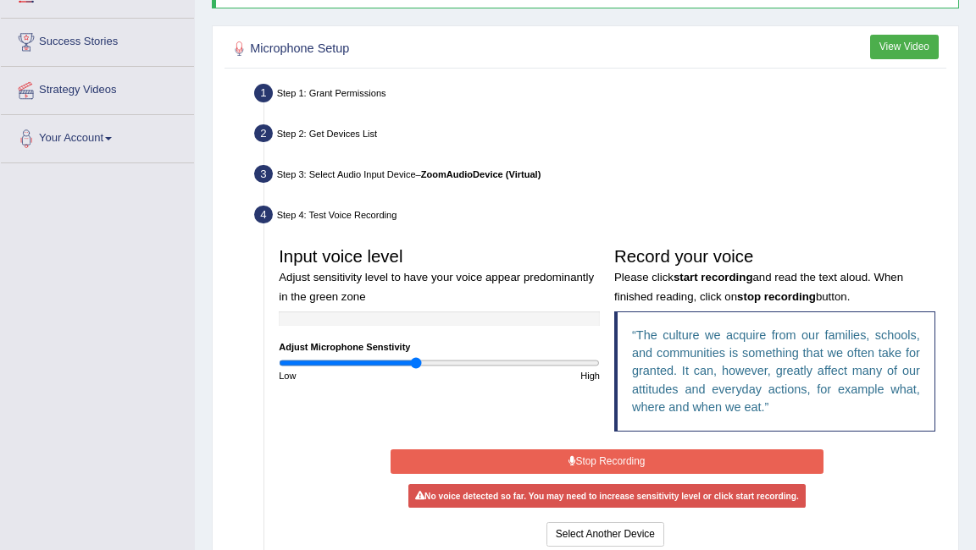
click at [621, 462] on button "Stop Recording" at bounding box center [606, 462] width 433 height 25
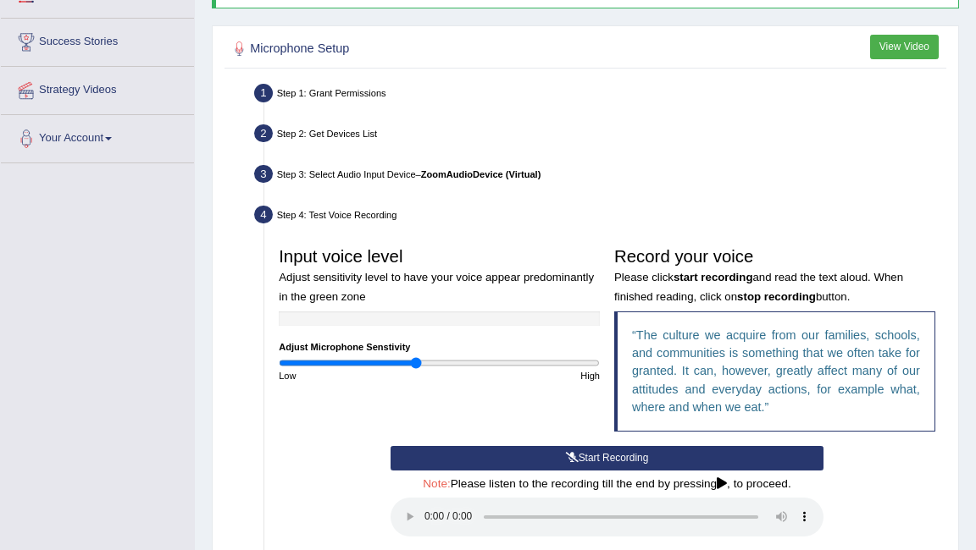
click at [621, 462] on button "Start Recording" at bounding box center [606, 458] width 433 height 25
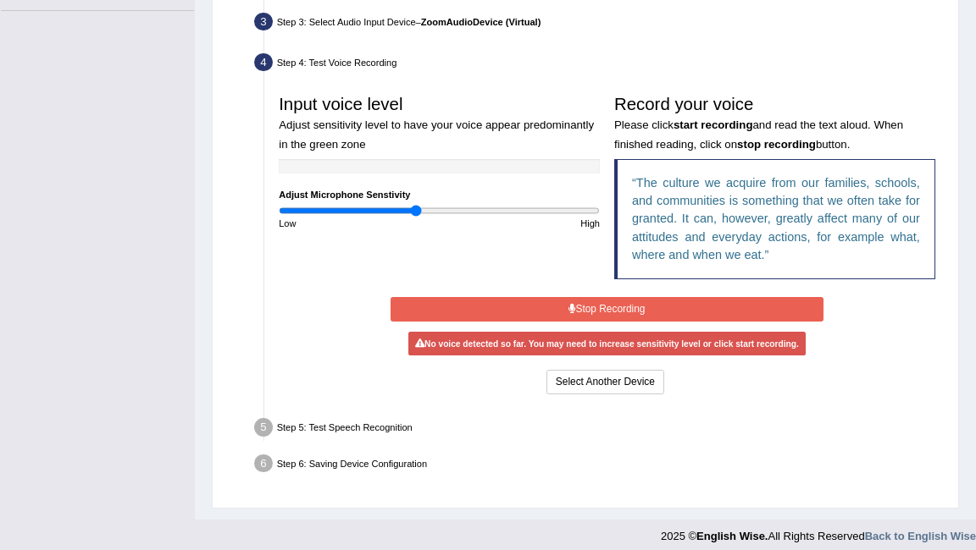
scroll to position [421, 0]
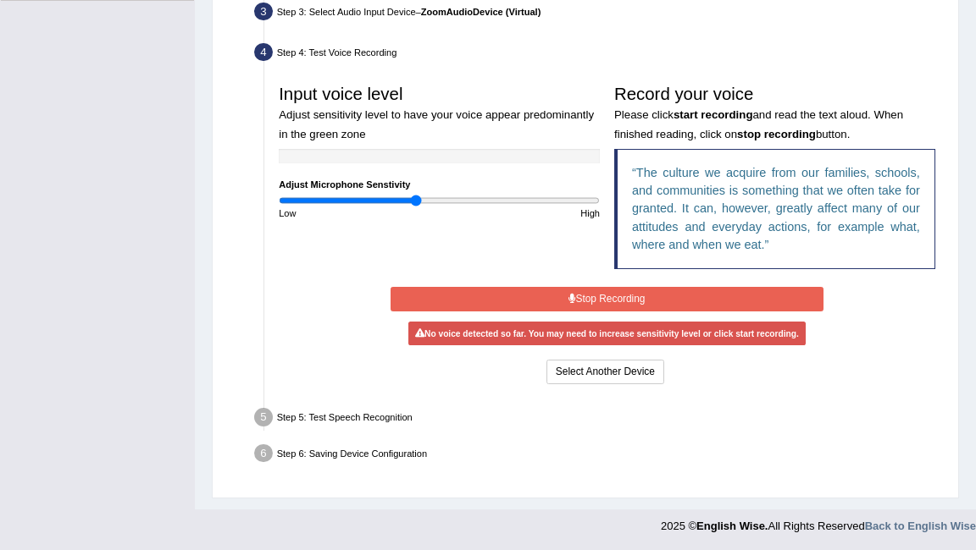
click at [596, 285] on div "Start Recording Stop Recording Note: Please listen to the recording till the en…" at bounding box center [607, 336] width 447 height 104
drag, startPoint x: 415, startPoint y: 200, endPoint x: 478, endPoint y: 205, distance: 62.9
click at [479, 206] on div "Input voice level Adjust sensitivity level to have your voice appear predominan…" at bounding box center [439, 148] width 335 height 143
click at [610, 305] on button "Stop Recording" at bounding box center [606, 299] width 433 height 25
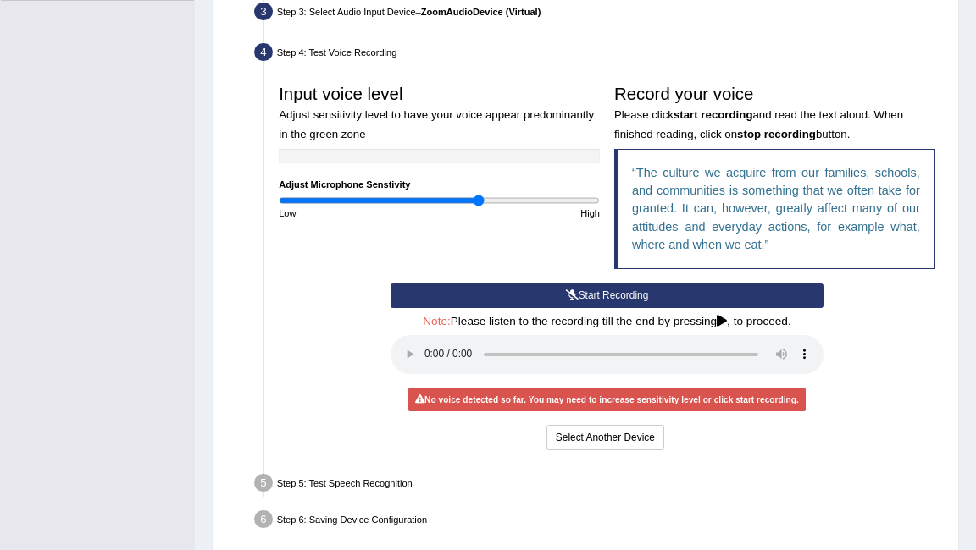
click at [610, 305] on button "Start Recording" at bounding box center [606, 296] width 433 height 25
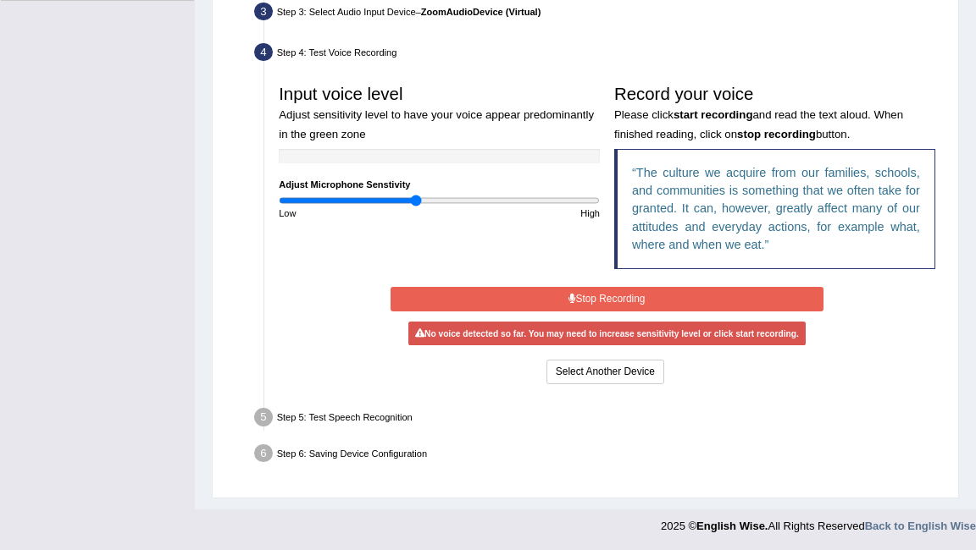
drag, startPoint x: 479, startPoint y: 200, endPoint x: 417, endPoint y: 204, distance: 62.8
type input "0.86"
click at [417, 204] on input "range" at bounding box center [439, 201] width 321 height 12
click at [658, 309] on button "Stop Recording" at bounding box center [606, 299] width 433 height 25
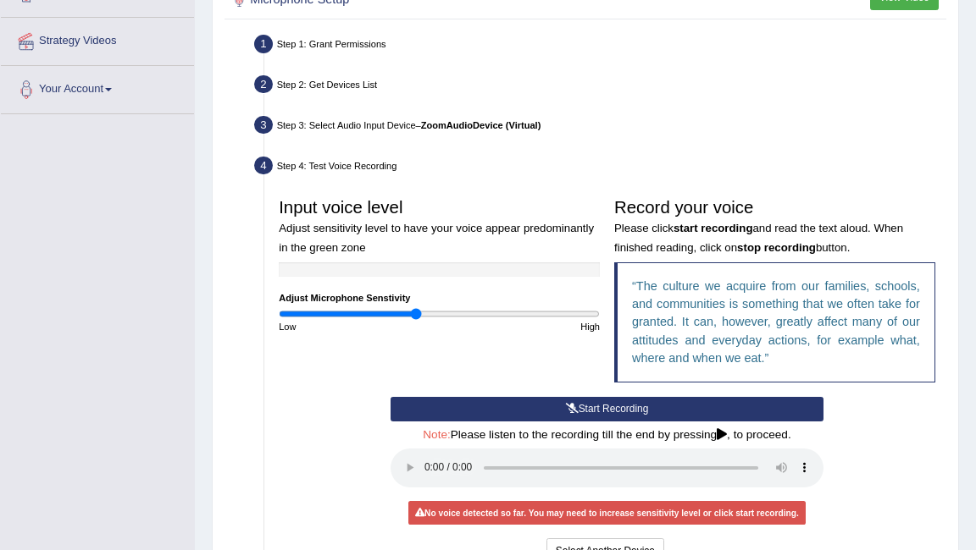
scroll to position [0, 0]
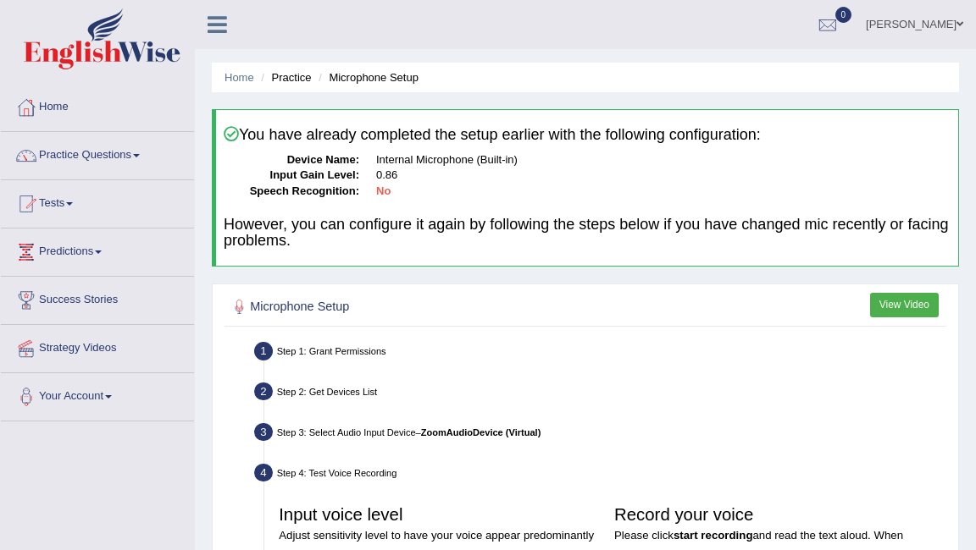
click at [129, 62] on img at bounding box center [102, 38] width 157 height 61
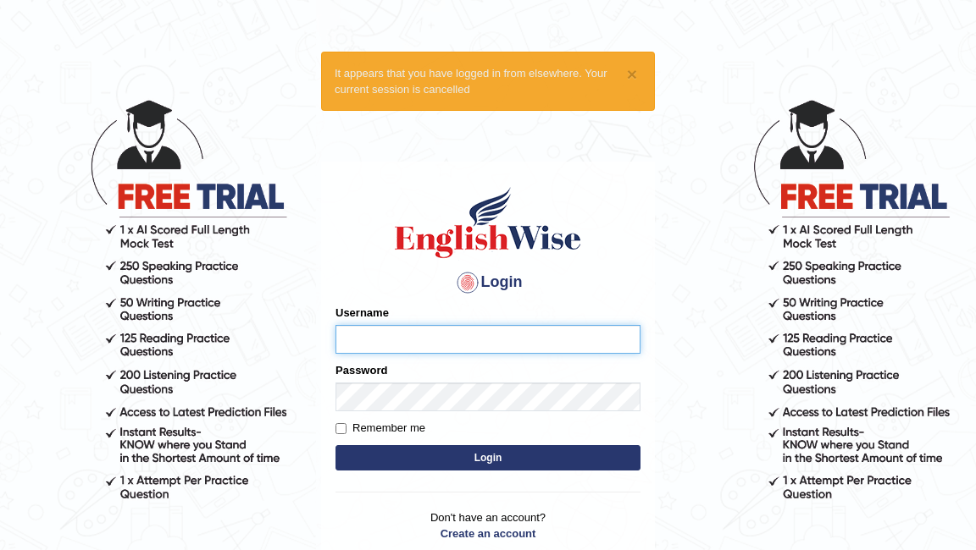
type input "Pkhatarine"
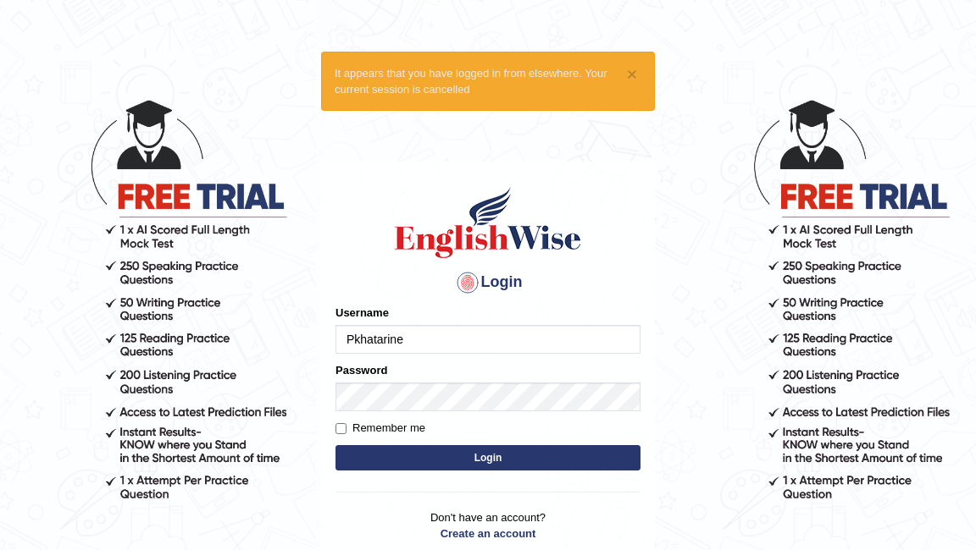
click at [464, 458] on button "Login" at bounding box center [487, 457] width 305 height 25
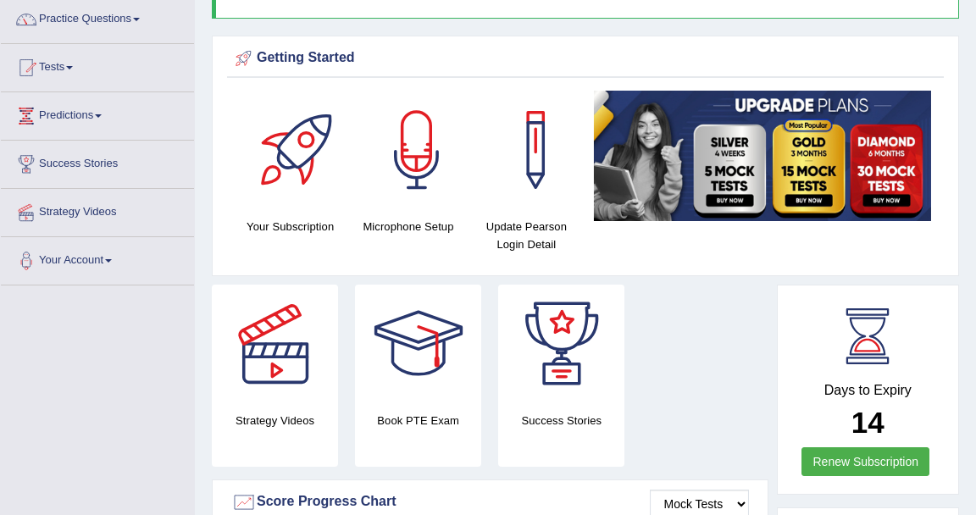
scroll to position [155, 0]
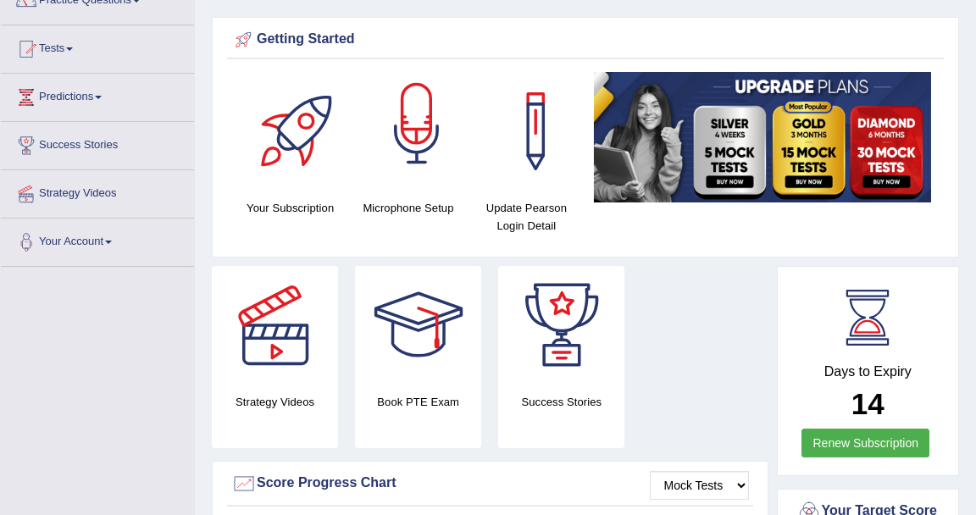
click at [401, 159] on div at bounding box center [416, 131] width 119 height 119
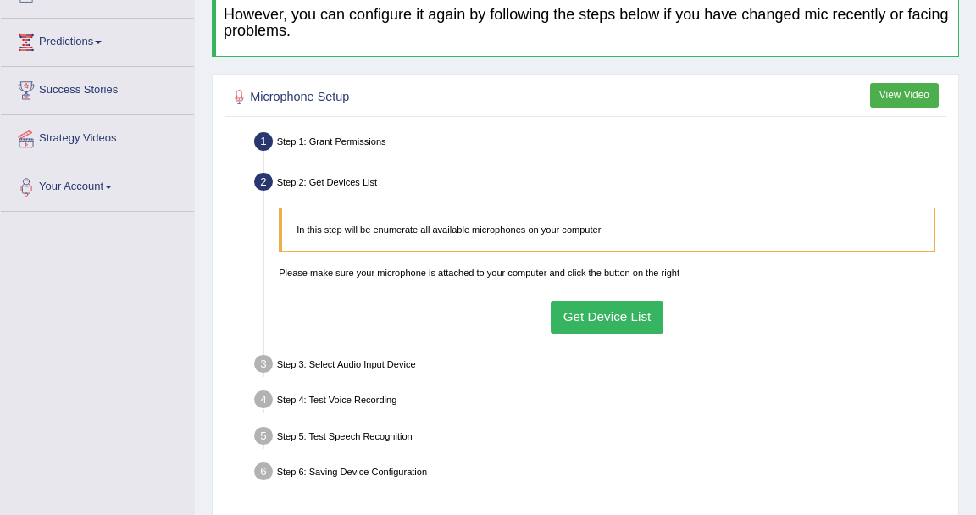
click at [617, 313] on button "Get Device List" at bounding box center [606, 317] width 113 height 33
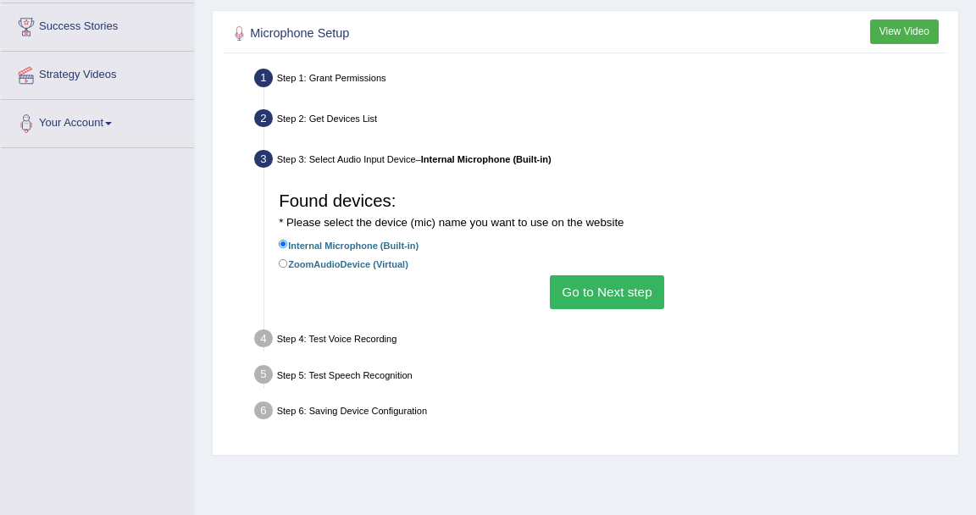
scroll to position [285, 0]
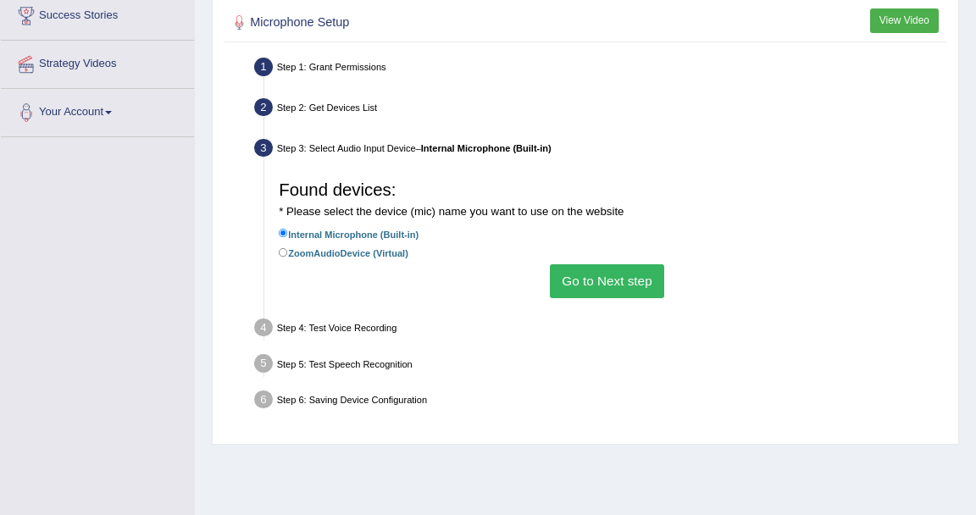
click at [592, 285] on button "Go to Next step" at bounding box center [607, 280] width 114 height 33
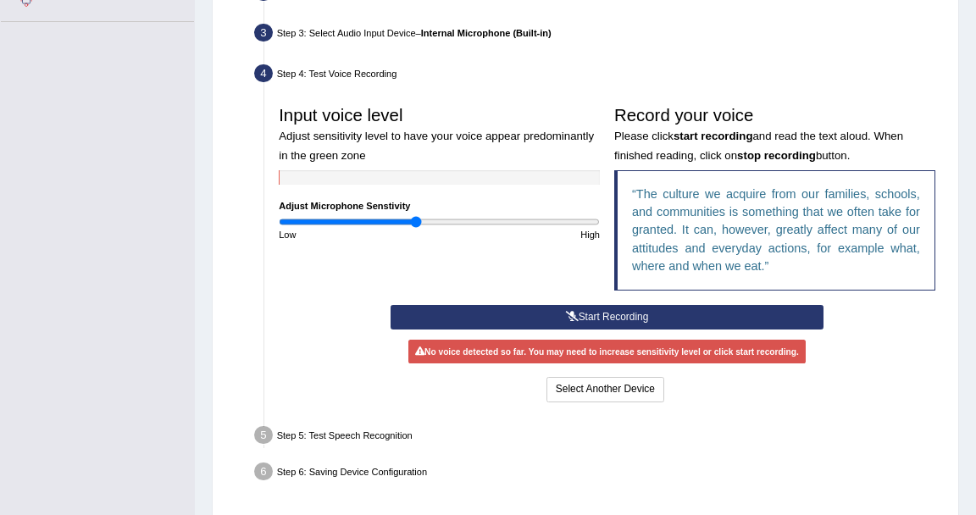
scroll to position [418, 0]
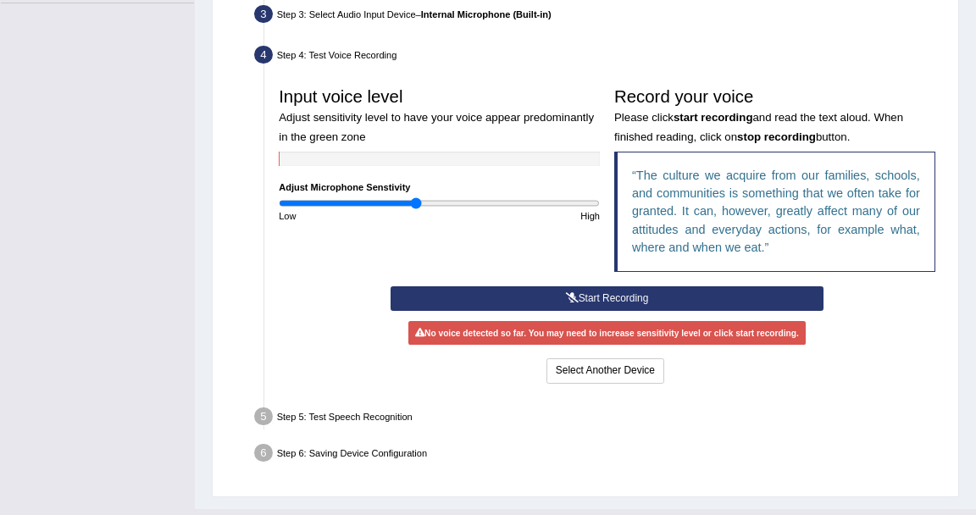
click at [587, 292] on button "Start Recording" at bounding box center [606, 298] width 433 height 25
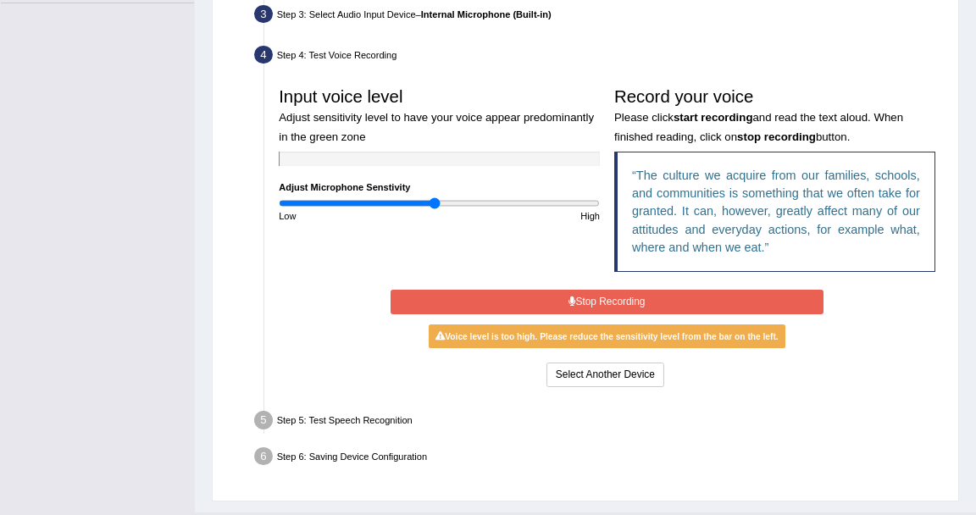
drag, startPoint x: 416, startPoint y: 201, endPoint x: 434, endPoint y: 196, distance: 18.5
click at [434, 197] on input "range" at bounding box center [439, 203] width 321 height 12
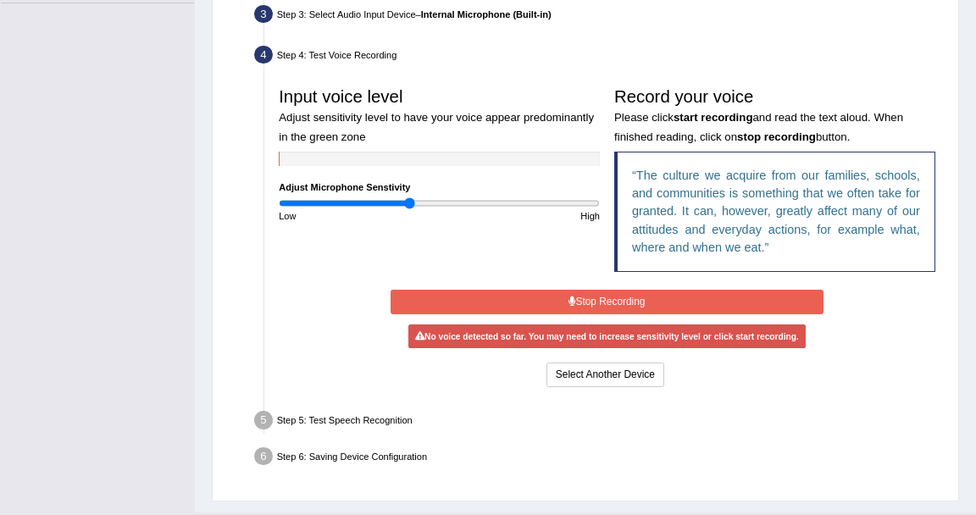
drag, startPoint x: 433, startPoint y: 200, endPoint x: 408, endPoint y: 201, distance: 24.6
type input "0.82"
click at [408, 201] on input "range" at bounding box center [439, 203] width 321 height 12
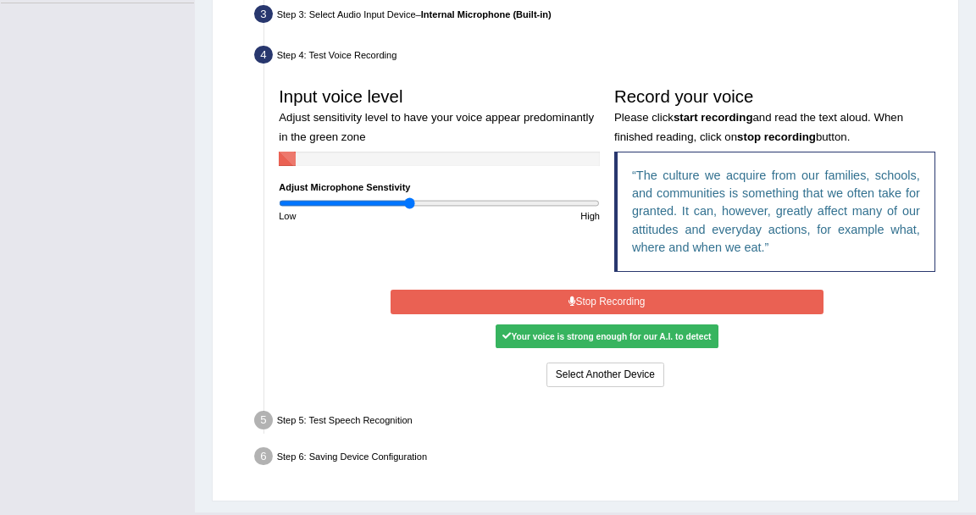
click at [595, 306] on button "Stop Recording" at bounding box center [606, 302] width 433 height 25
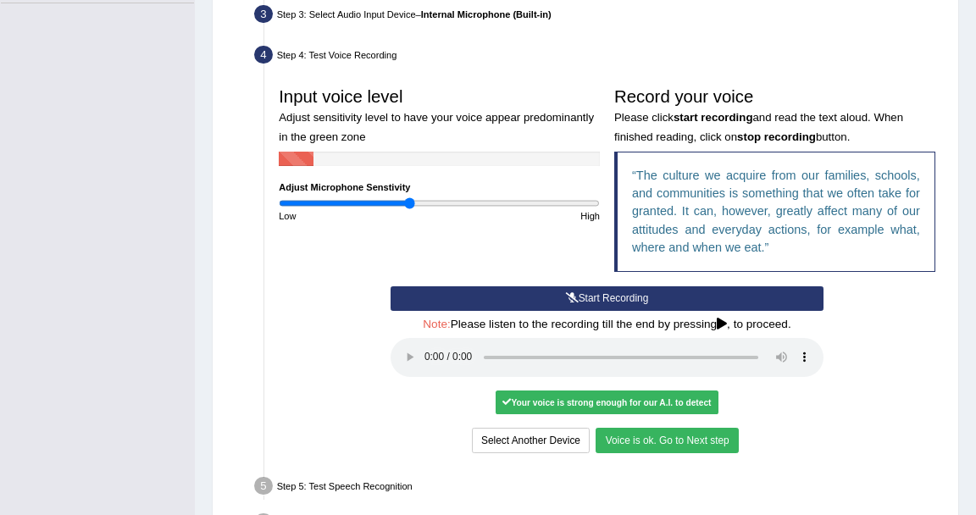
click at [700, 438] on button "Voice is ok. Go to Next step" at bounding box center [666, 440] width 142 height 25
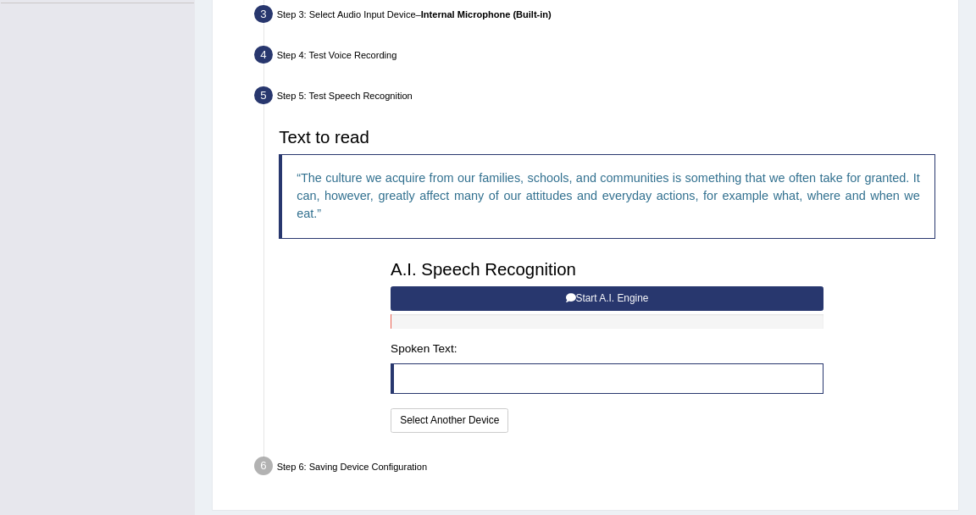
scroll to position [443, 0]
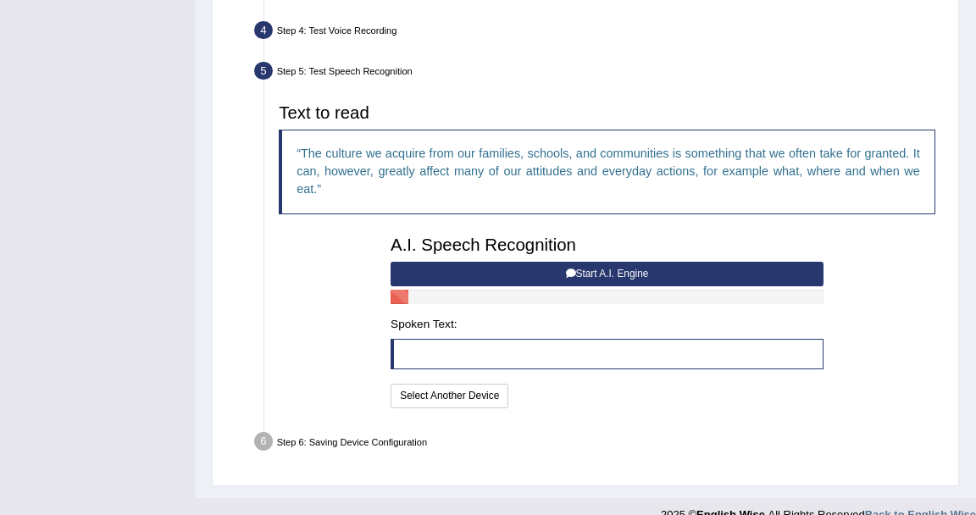
click at [635, 268] on button "Start A.I. Engine" at bounding box center [606, 274] width 433 height 25
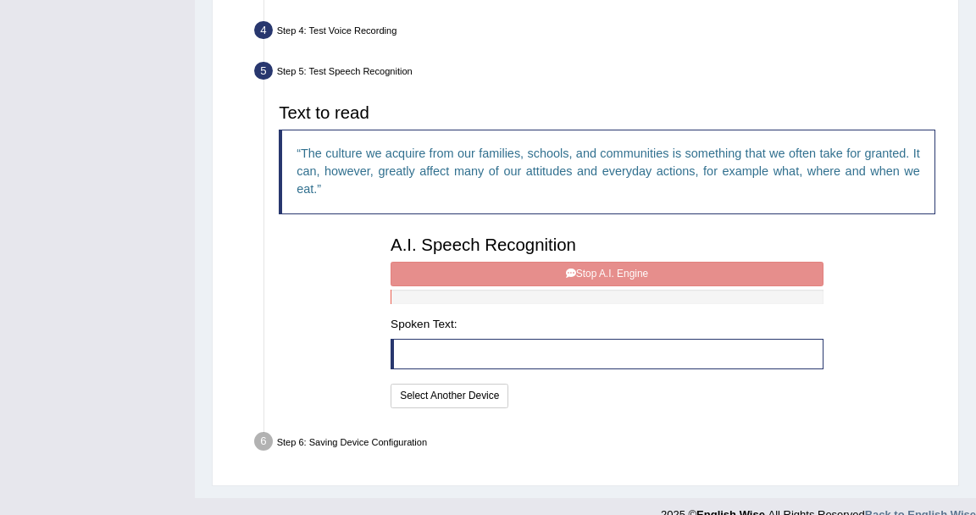
click at [657, 273] on div "A.I. Speech Recognition Start A.I. Engine Stop A.I. Engine Note: Please listen …" at bounding box center [607, 321] width 447 height 184
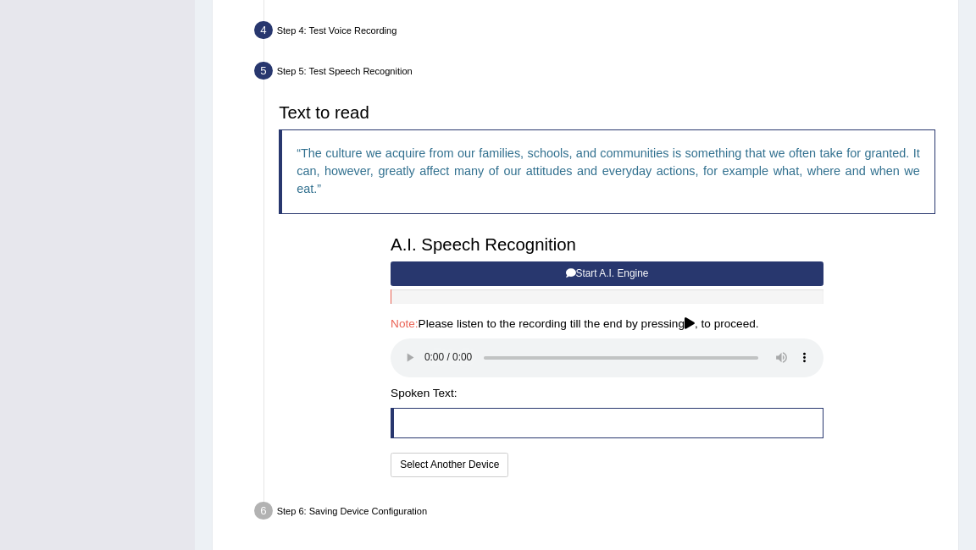
click at [593, 274] on button "Start A.I. Engine" at bounding box center [606, 274] width 433 height 25
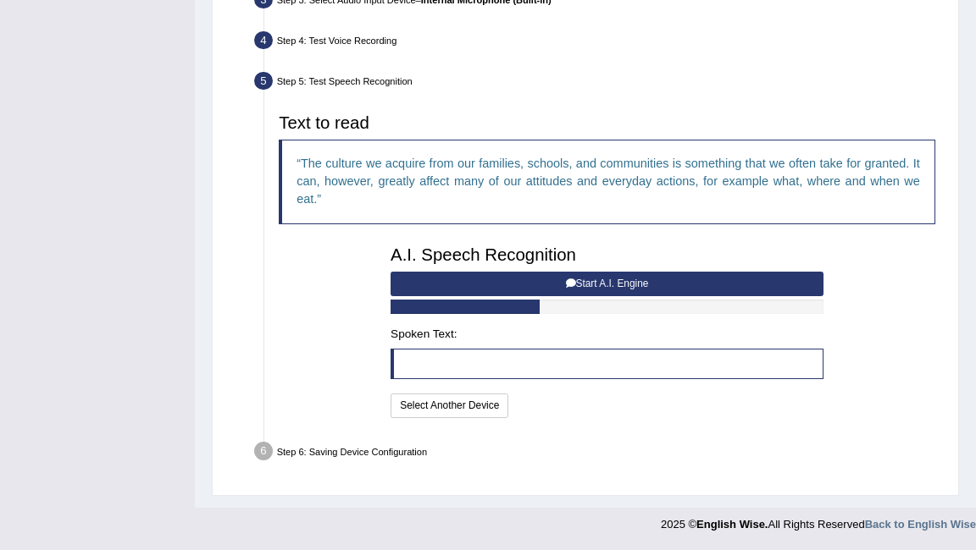
scroll to position [430, 0]
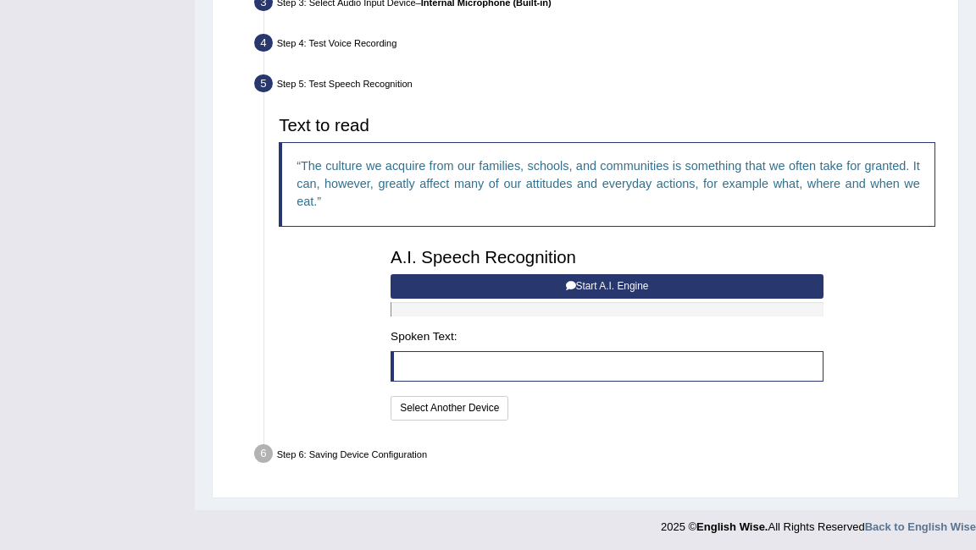
click at [593, 274] on button "Start A.I. Engine" at bounding box center [606, 286] width 433 height 25
click at [610, 286] on button "Start A.I. Engine" at bounding box center [606, 286] width 433 height 25
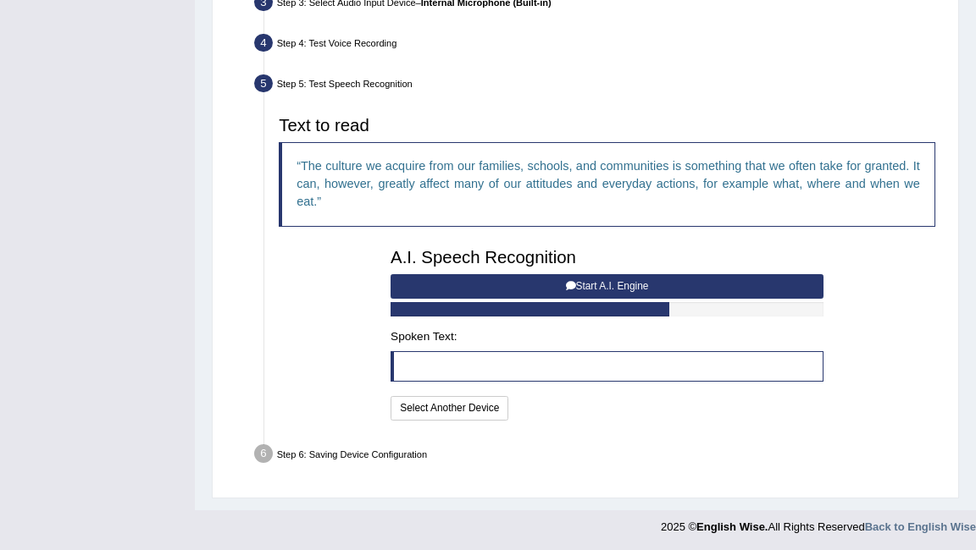
click at [598, 288] on button "Start A.I. Engine" at bounding box center [606, 286] width 433 height 25
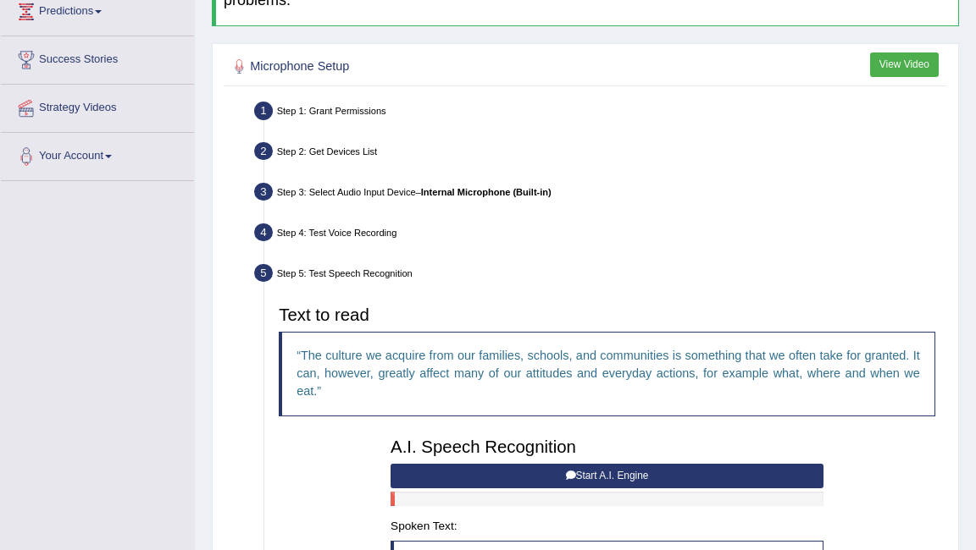
scroll to position [0, 0]
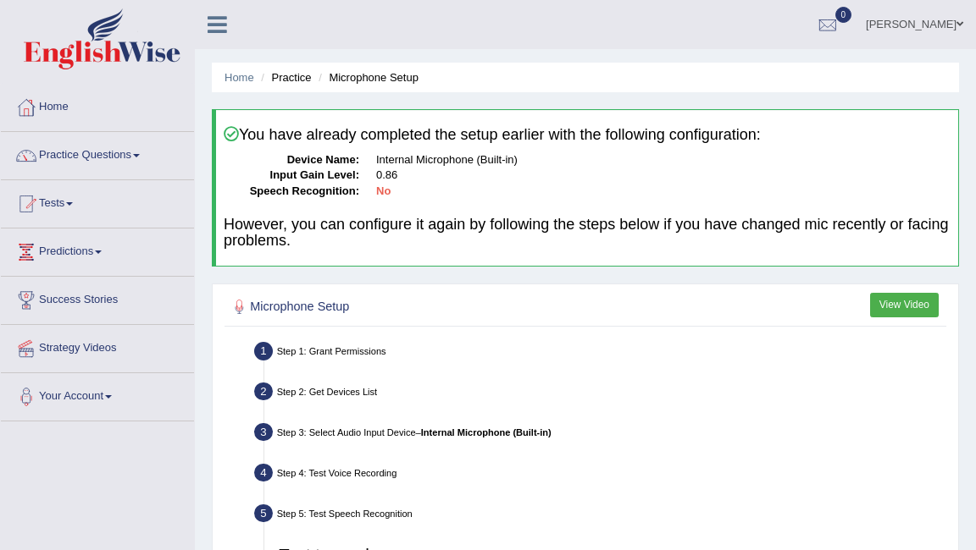
click at [124, 56] on img at bounding box center [102, 38] width 157 height 61
